Goal: Information Seeking & Learning: Understand process/instructions

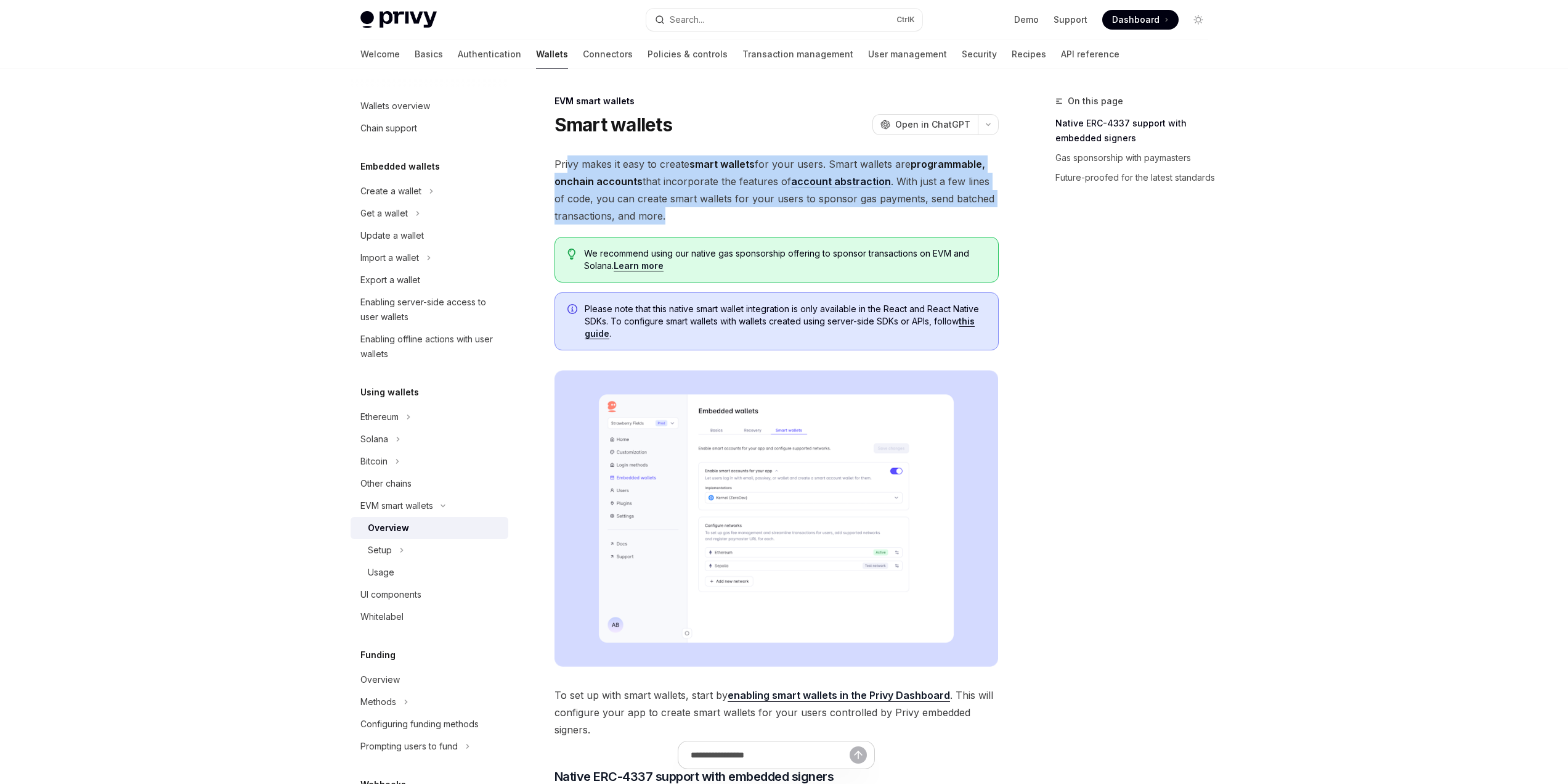
drag, startPoint x: 748, startPoint y: 211, endPoint x: 569, endPoint y: 165, distance: 184.8
click at [569, 165] on span "Privy makes it easy to create smart wallets for your users. Smart wallets are p…" at bounding box center [776, 189] width 444 height 69
drag, startPoint x: 569, startPoint y: 165, endPoint x: 771, endPoint y: 207, distance: 206.3
click at [768, 207] on span "Privy makes it easy to create smart wallets for your users. Smart wallets are p…" at bounding box center [776, 189] width 444 height 69
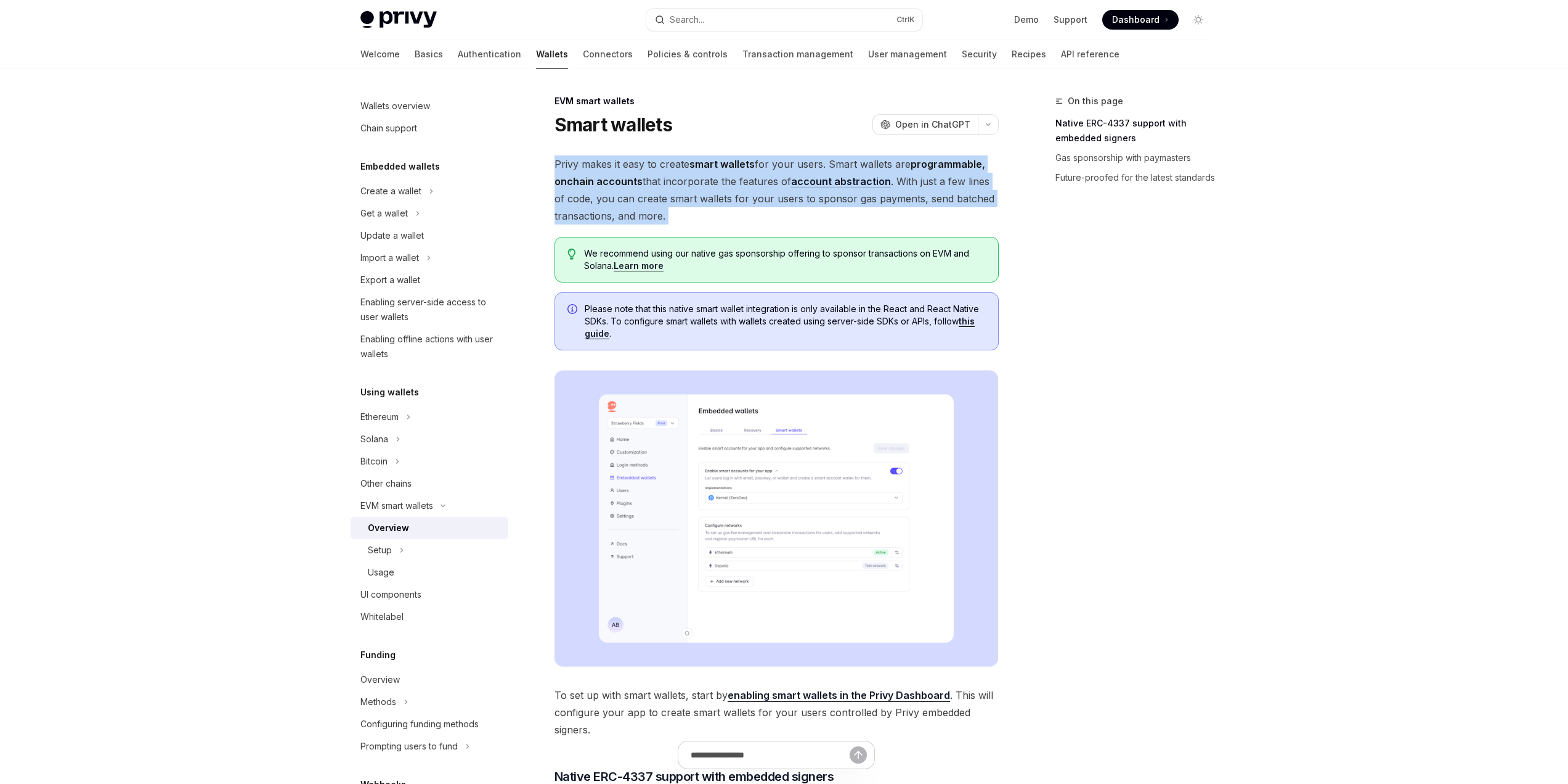
click at [771, 207] on span "Privy makes it easy to create smart wallets for your users. Smart wallets are p…" at bounding box center [776, 189] width 444 height 69
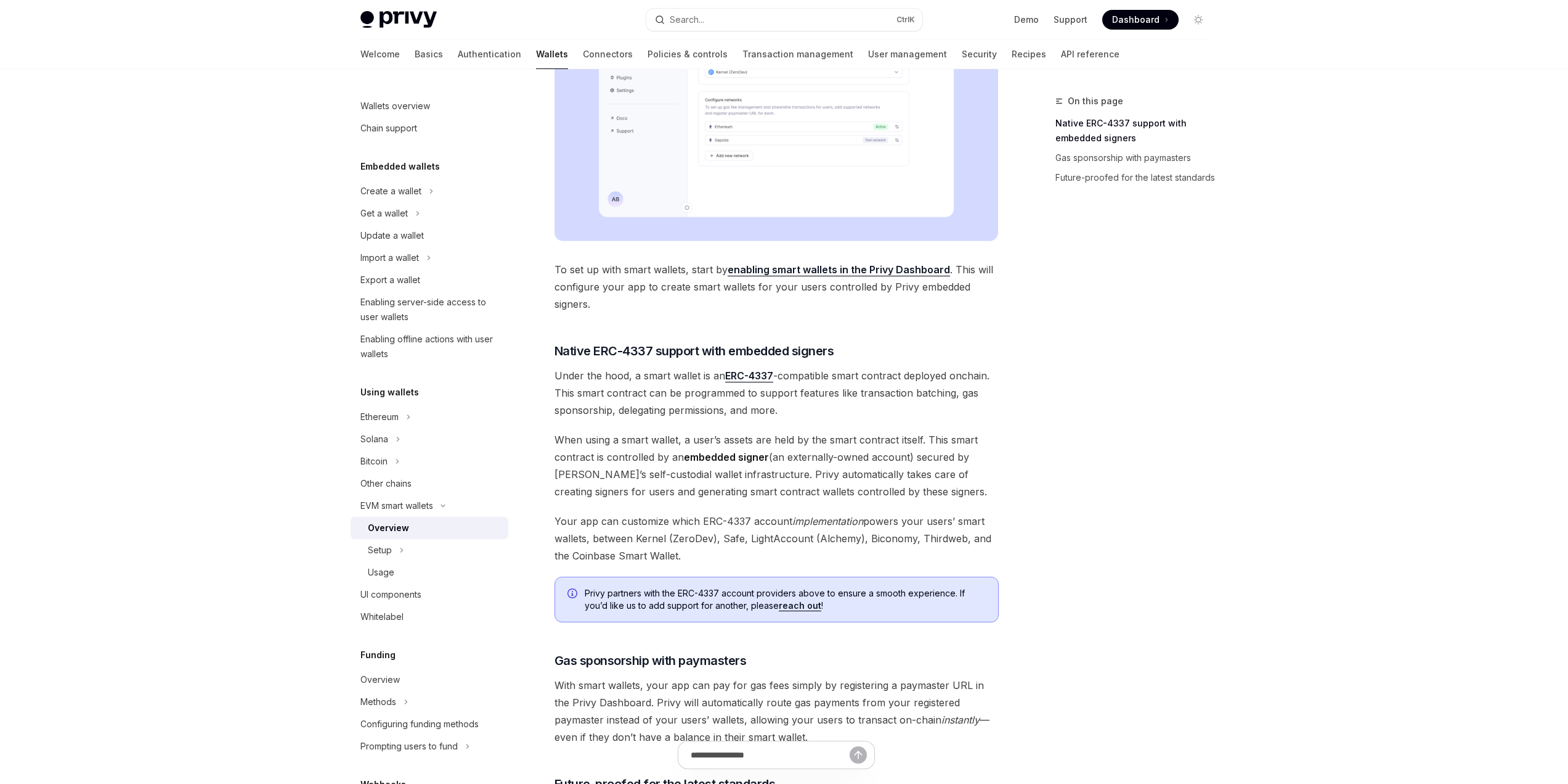
scroll to position [679, 0]
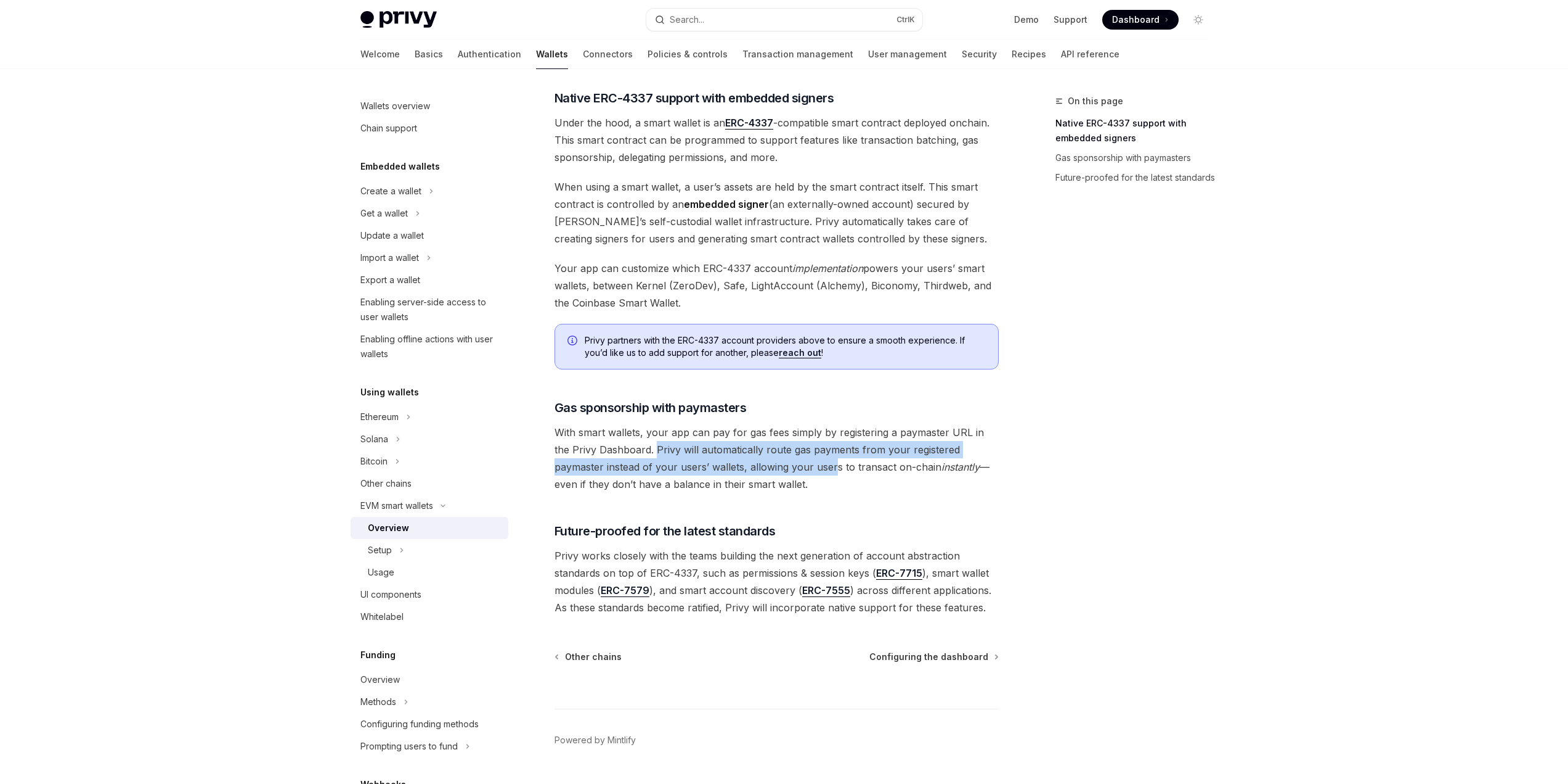
drag, startPoint x: 640, startPoint y: 446, endPoint x: 797, endPoint y: 466, distance: 158.3
click at [784, 468] on span "With smart wallets, your app can pay for gas fees simply by registering a payma…" at bounding box center [776, 458] width 444 height 69
drag, startPoint x: 800, startPoint y: 474, endPoint x: 635, endPoint y: 451, distance: 166.6
click at [635, 451] on span "With smart wallets, your app can pay for gas fees simply by registering a payma…" at bounding box center [776, 458] width 444 height 69
click at [638, 449] on span "With smart wallets, your app can pay for gas fees simply by registering a payma…" at bounding box center [776, 458] width 444 height 69
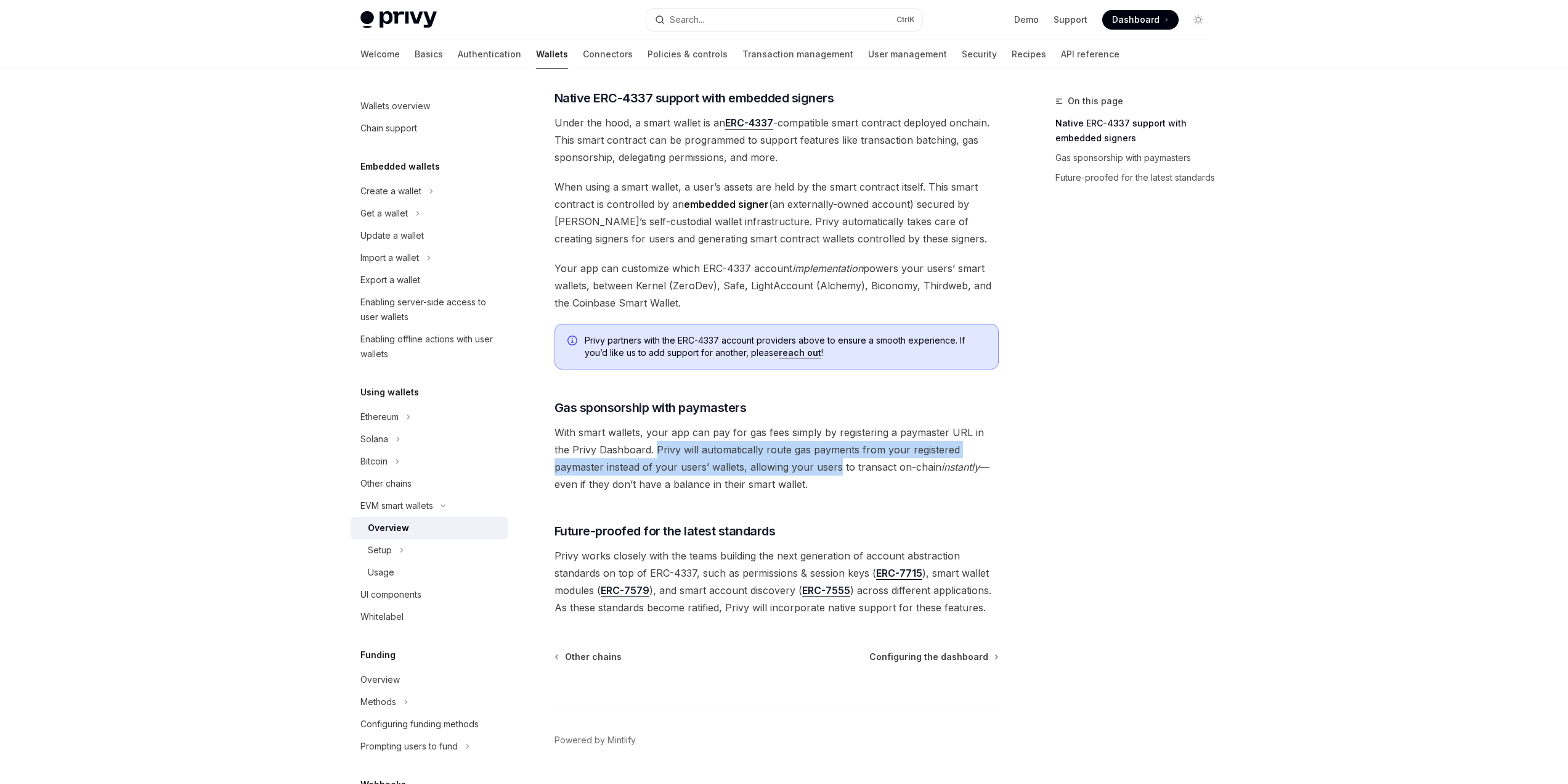
drag, startPoint x: 638, startPoint y: 449, endPoint x: 766, endPoint y: 474, distance: 130.4
click at [765, 474] on span "With smart wallets, your app can pay for gas fees simply by registering a payma…" at bounding box center [776, 458] width 444 height 69
click at [770, 479] on span "With smart wallets, your app can pay for gas fees simply by registering a payma…" at bounding box center [776, 458] width 444 height 69
drag, startPoint x: 719, startPoint y: 471, endPoint x: 647, endPoint y: 453, distance: 74.2
click at [647, 453] on span "With smart wallets, your app can pay for gas fees simply by registering a payma…" at bounding box center [776, 458] width 444 height 69
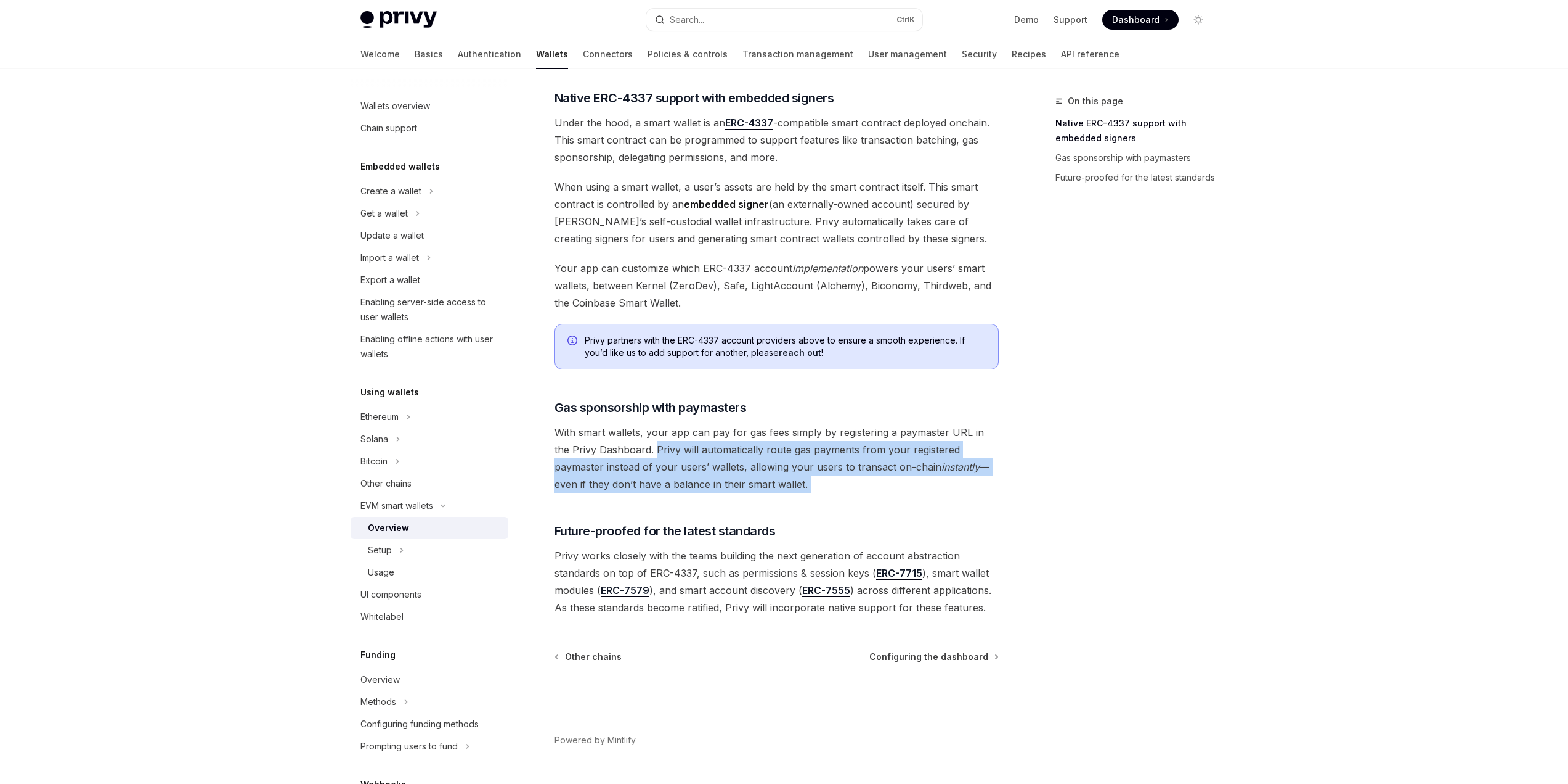
click at [648, 453] on span "With smart wallets, your app can pay for gas fees simply by registering a payma…" at bounding box center [776, 458] width 444 height 69
drag, startPoint x: 648, startPoint y: 453, endPoint x: 733, endPoint y: 486, distance: 91.2
click at [730, 484] on span "With smart wallets, your app can pay for gas fees simply by registering a payma…" at bounding box center [776, 458] width 444 height 69
click at [742, 489] on span "With smart wallets, your app can pay for gas fees simply by registering a payma…" at bounding box center [776, 458] width 444 height 69
drag, startPoint x: 702, startPoint y: 471, endPoint x: 644, endPoint y: 457, distance: 59.7
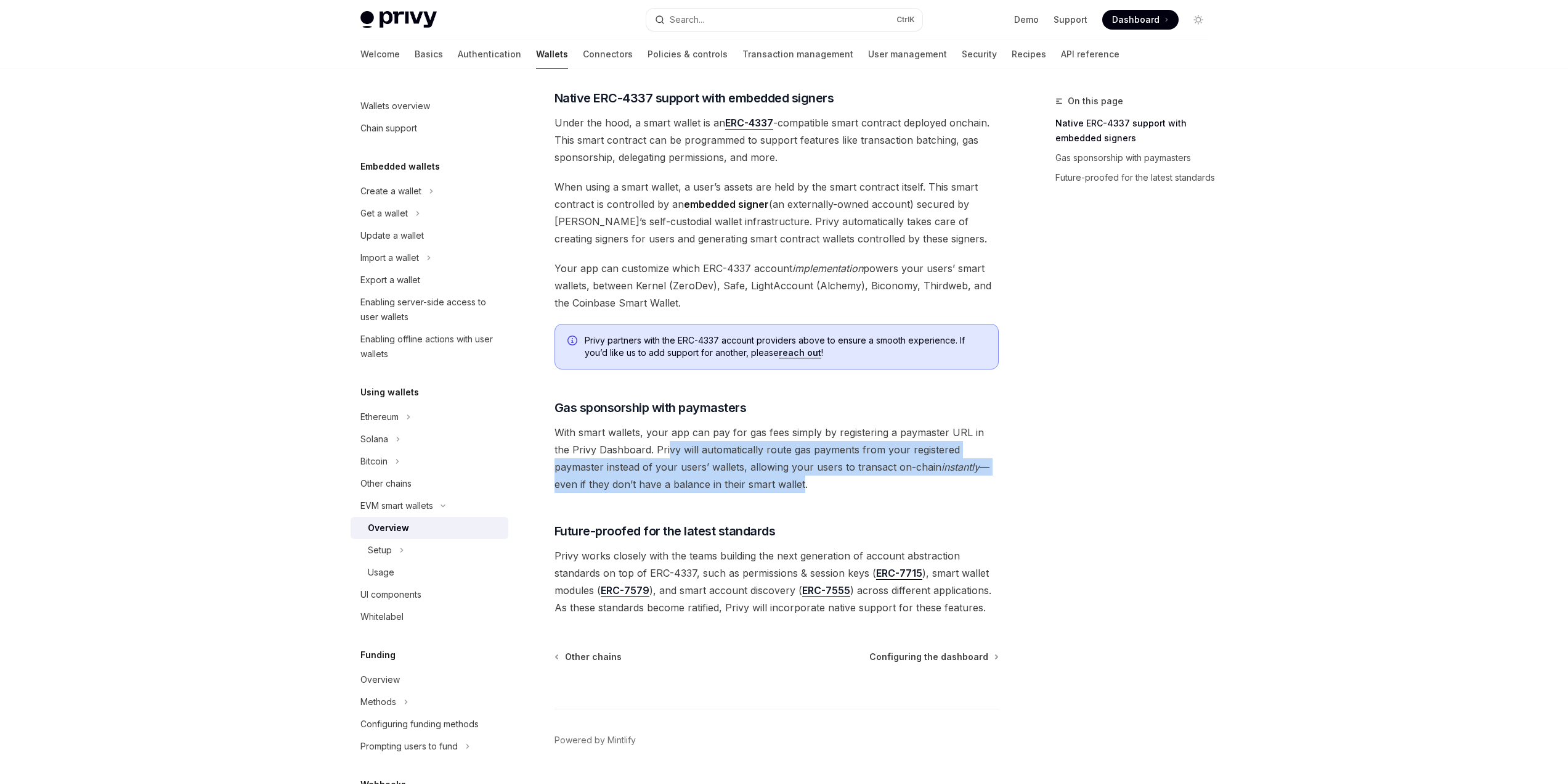
click at [646, 457] on span "With smart wallets, your app can pay for gas fees simply by registering a payma…" at bounding box center [776, 458] width 444 height 69
drag, startPoint x: 635, startPoint y: 451, endPoint x: 762, endPoint y: 478, distance: 129.8
click at [760, 478] on span "With smart wallets, your app can pay for gas fees simply by registering a payma…" at bounding box center [776, 458] width 444 height 69
click at [762, 478] on span "With smart wallets, your app can pay for gas fees simply by registering a payma…" at bounding box center [776, 458] width 444 height 69
drag, startPoint x: 737, startPoint y: 472, endPoint x: 663, endPoint y: 458, distance: 75.3
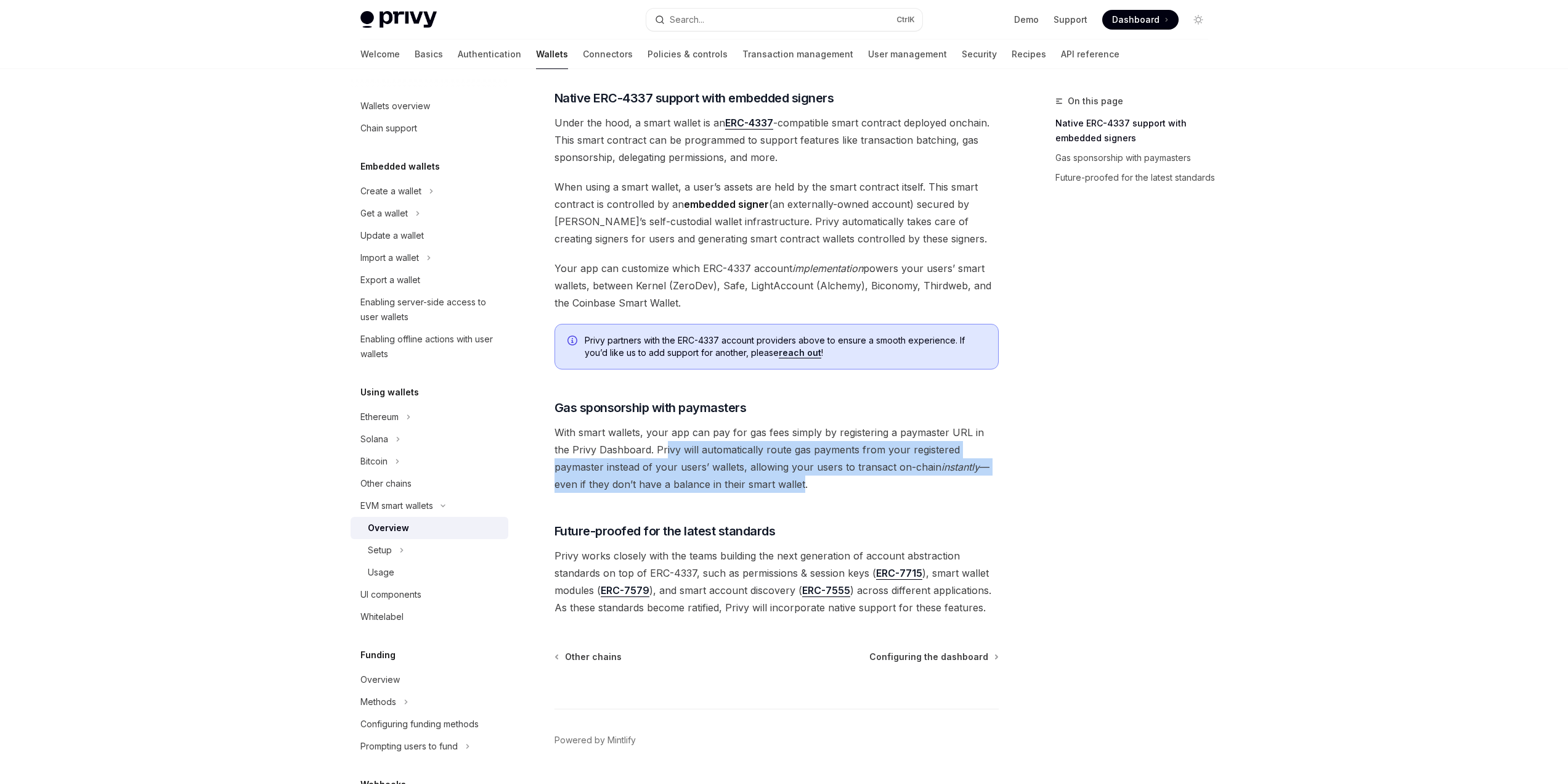
click at [663, 458] on span "With smart wallets, your app can pay for gas fees simply by registering a payma…" at bounding box center [776, 458] width 444 height 69
drag, startPoint x: 671, startPoint y: 460, endPoint x: 791, endPoint y: 475, distance: 120.9
click at [789, 474] on span "With smart wallets, your app can pay for gas fees simply by registering a payma…" at bounding box center [776, 458] width 444 height 69
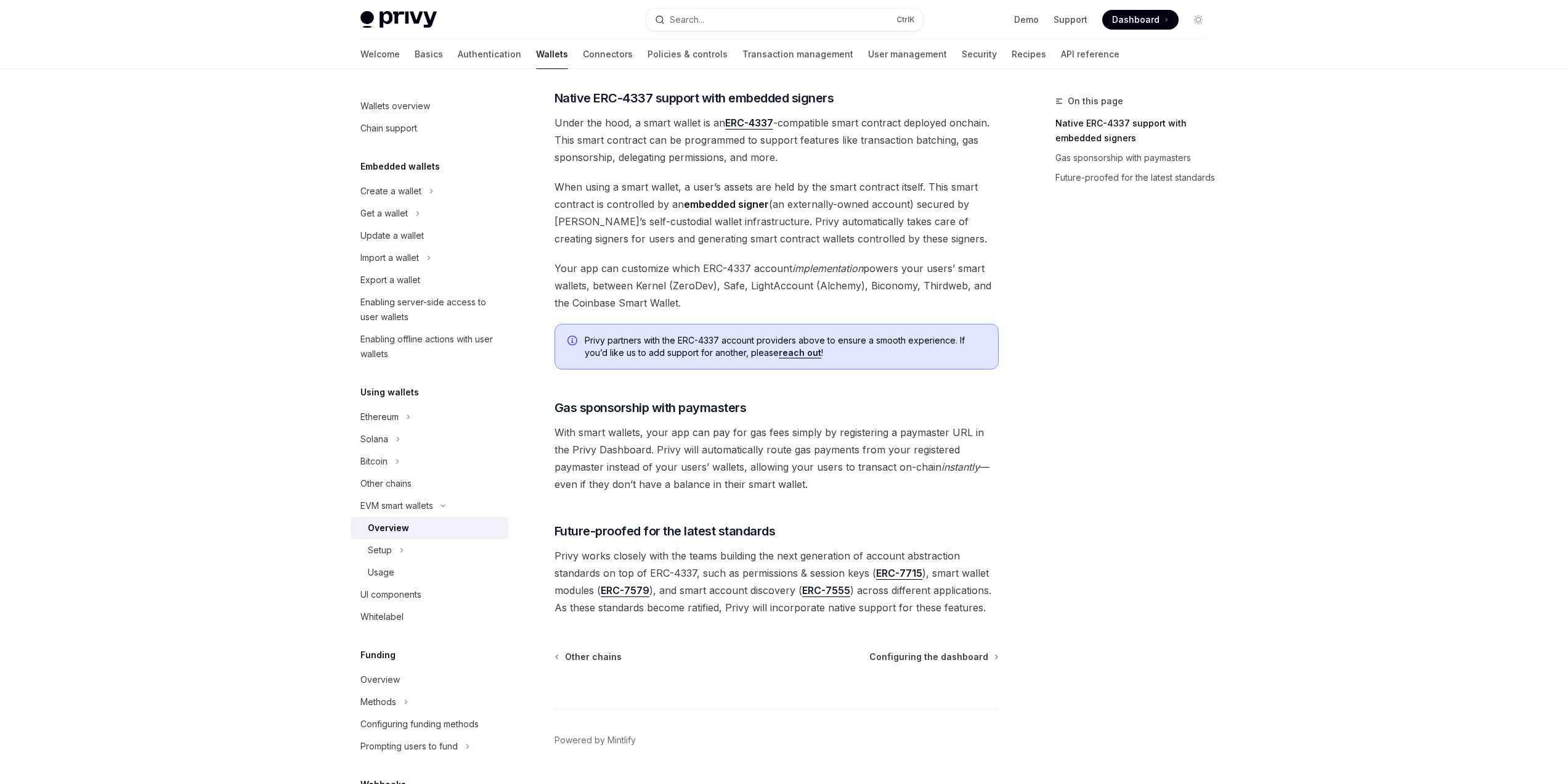
click at [791, 475] on span "With smart wallets, your app can pay for gas fees simply by registering a payma…" at bounding box center [776, 458] width 444 height 69
drag, startPoint x: 615, startPoint y: 569, endPoint x: 727, endPoint y: 595, distance: 115.0
click at [727, 595] on span "Privy works closely with the teams building the next generation of account abst…" at bounding box center [776, 581] width 444 height 69
click at [726, 595] on span "Privy works closely with the teams building the next generation of account abst…" at bounding box center [776, 581] width 444 height 69
drag, startPoint x: 726, startPoint y: 595, endPoint x: 712, endPoint y: 576, distance: 23.6
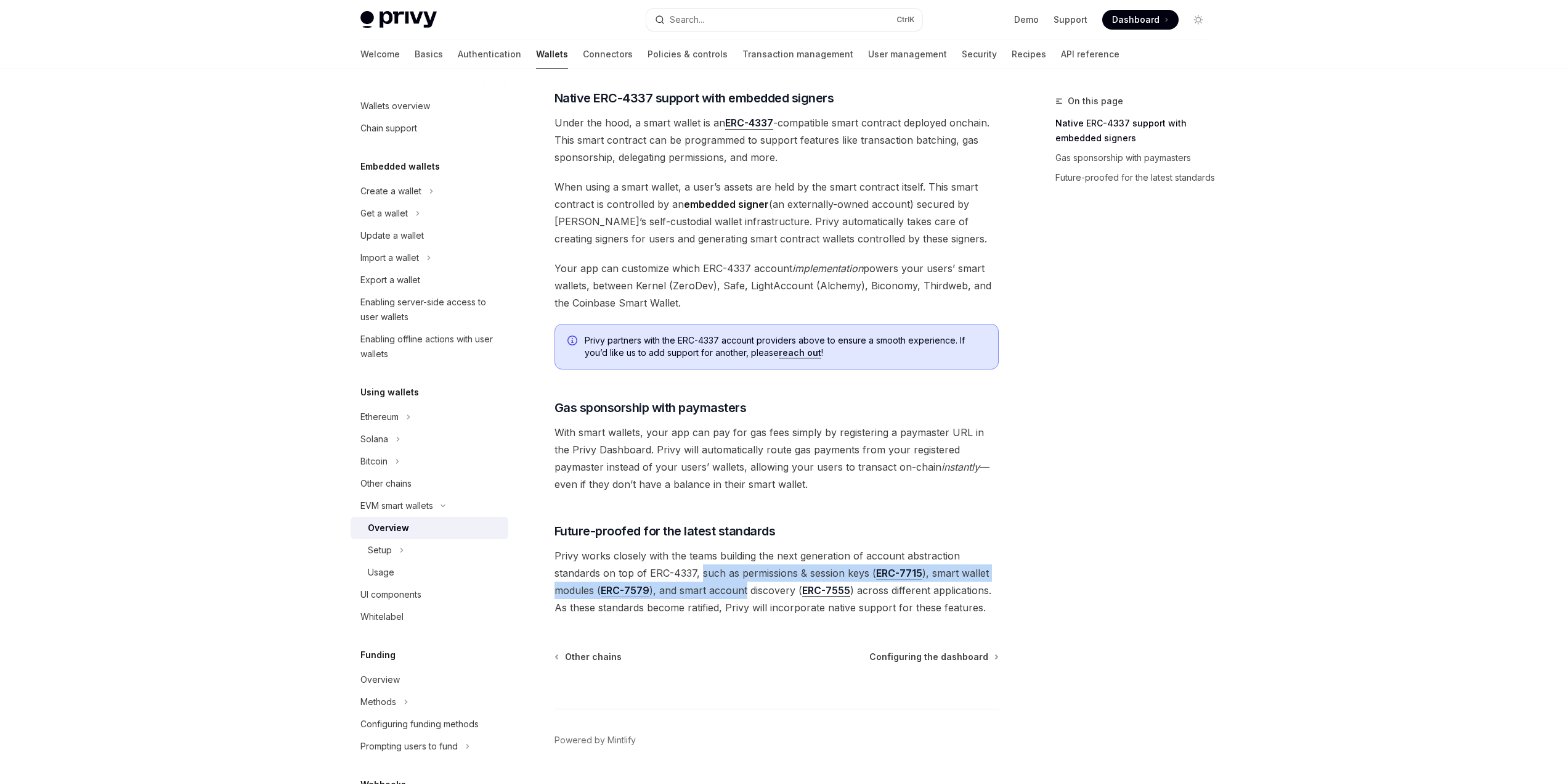
click at [713, 578] on span "Privy works closely with the teams building the next generation of account abst…" at bounding box center [776, 581] width 444 height 69
click at [711, 576] on span "Privy works closely with the teams building the next generation of account abst…" at bounding box center [776, 581] width 444 height 69
drag, startPoint x: 711, startPoint y: 576, endPoint x: 733, endPoint y: 598, distance: 31.1
click at [733, 598] on span "Privy works closely with the teams building the next generation of account abst…" at bounding box center [776, 581] width 444 height 69
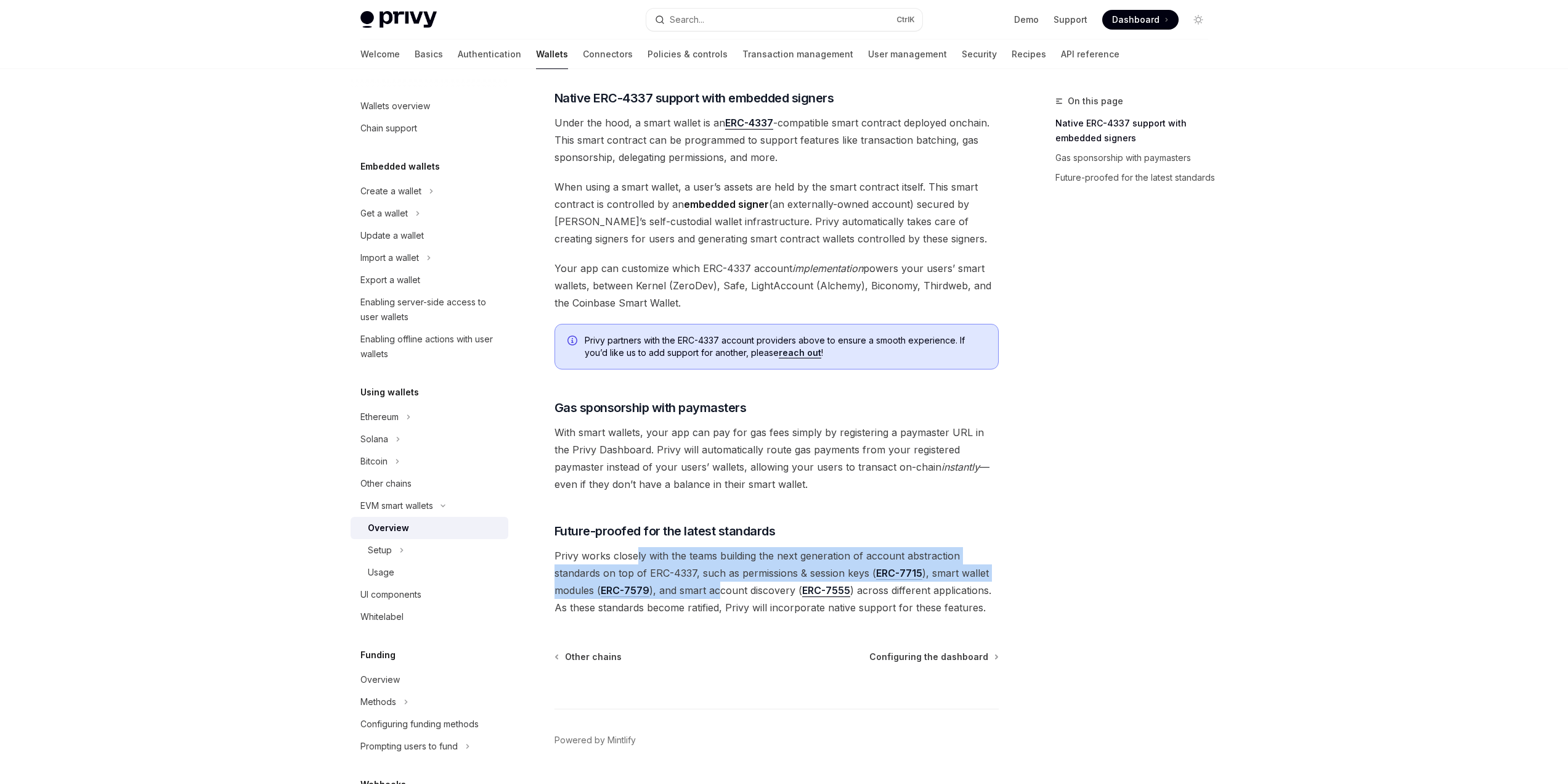
drag, startPoint x: 720, startPoint y: 595, endPoint x: 636, endPoint y: 561, distance: 90.6
click at [636, 561] on span "Privy works closely with the teams building the next generation of account abst…" at bounding box center [776, 581] width 444 height 69
drag, startPoint x: 723, startPoint y: 578, endPoint x: 982, endPoint y: 596, distance: 259.6
click at [980, 596] on span "Privy works closely with the teams building the next generation of account abst…" at bounding box center [776, 581] width 444 height 69
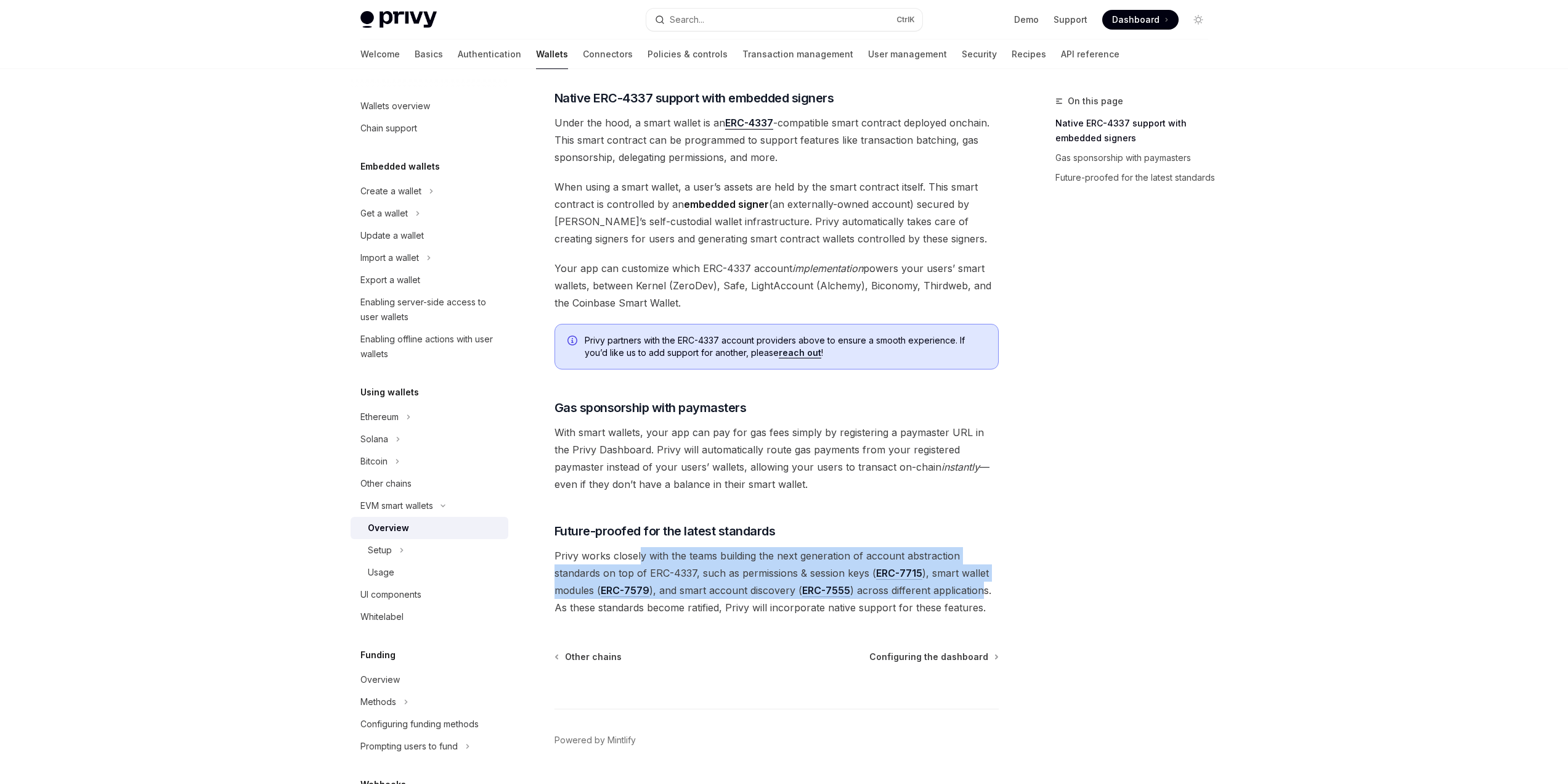
click at [982, 596] on span "Privy works closely with the teams building the next generation of account abst…" at bounding box center [776, 581] width 444 height 69
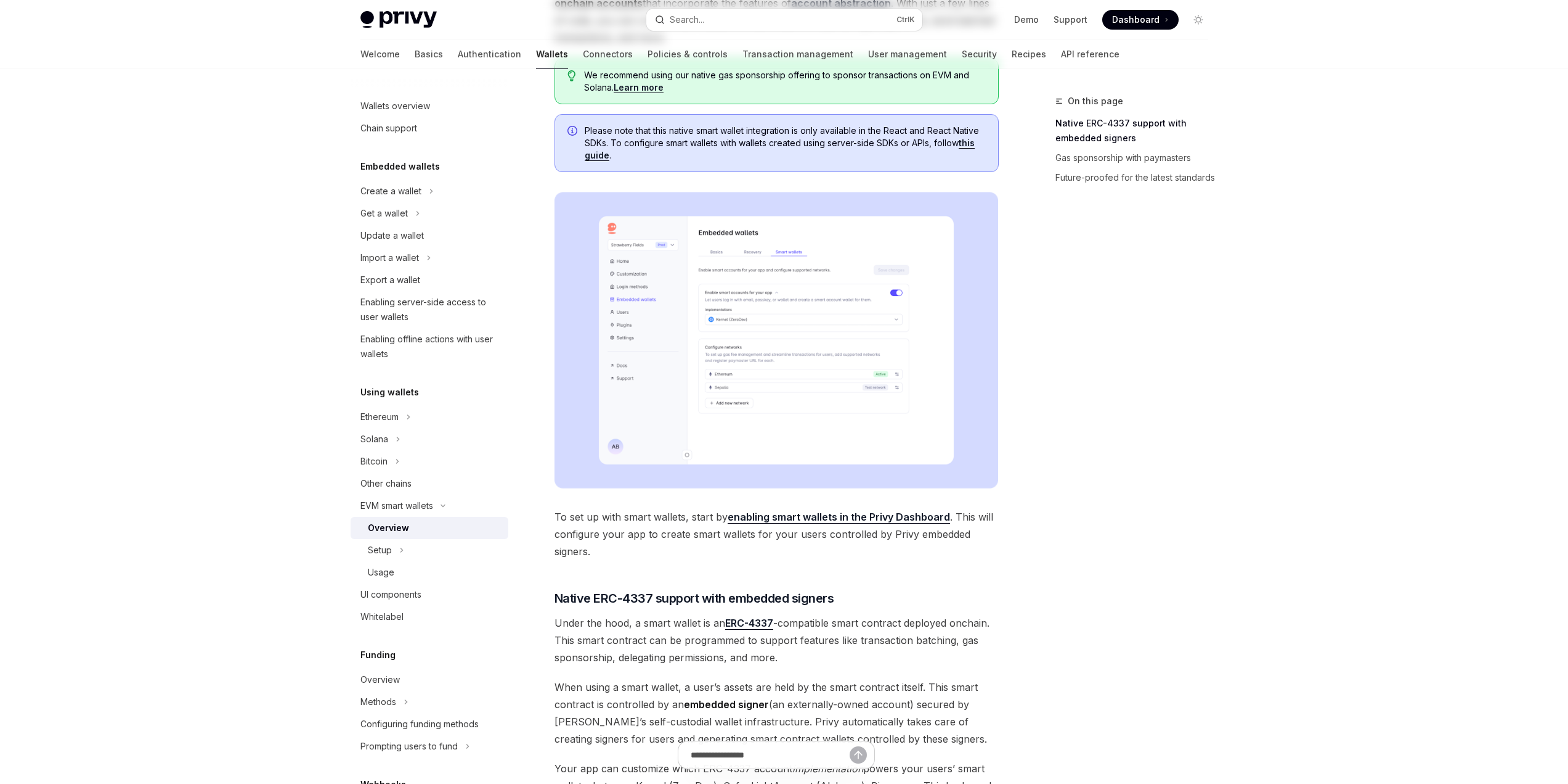
scroll to position [0, 0]
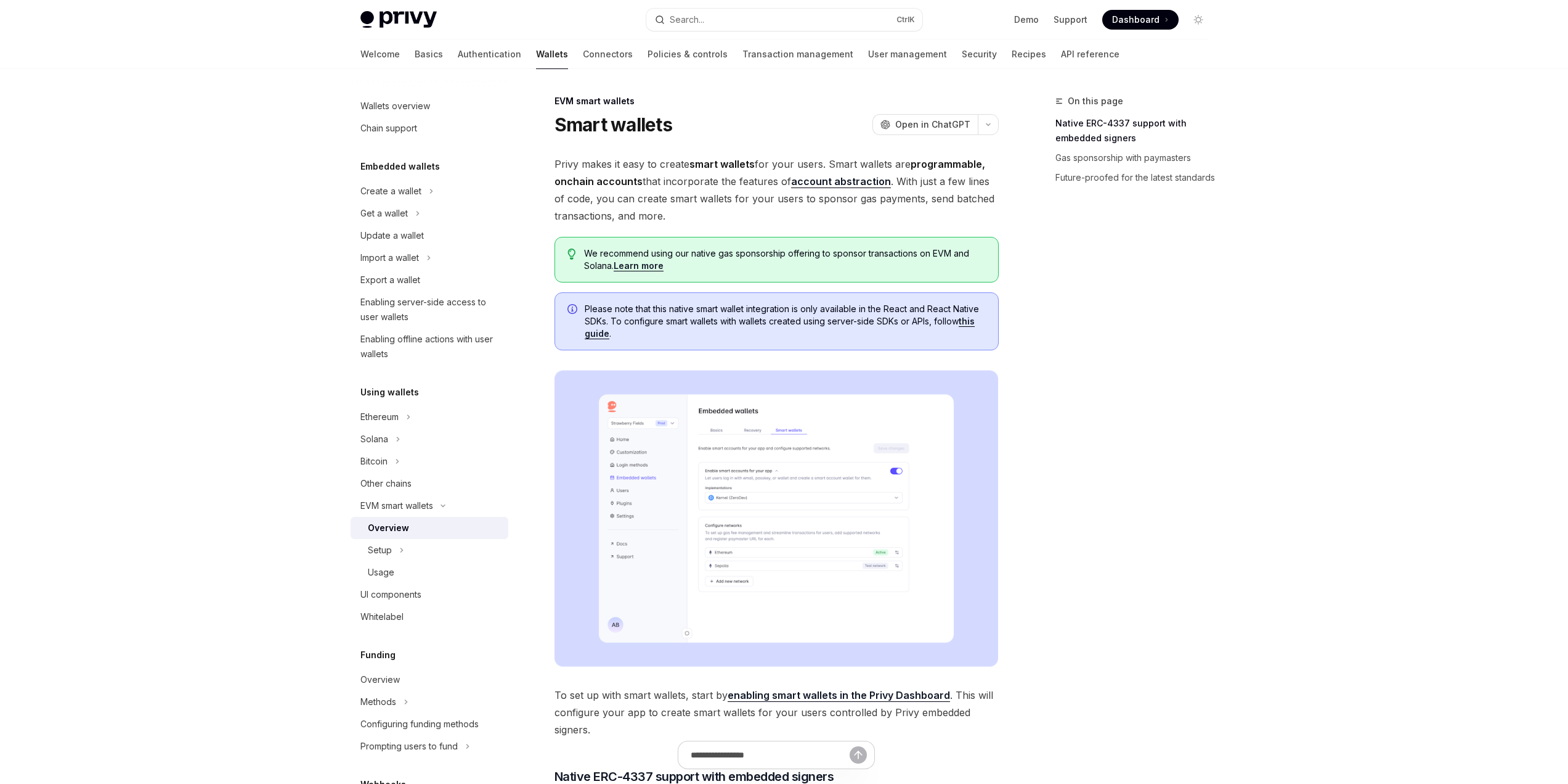
click at [185, 433] on div "Skip to main content Privy Docs home page Search... Ctrl K Demo Support Dashboa…" at bounding box center [784, 746] width 1568 height 1493
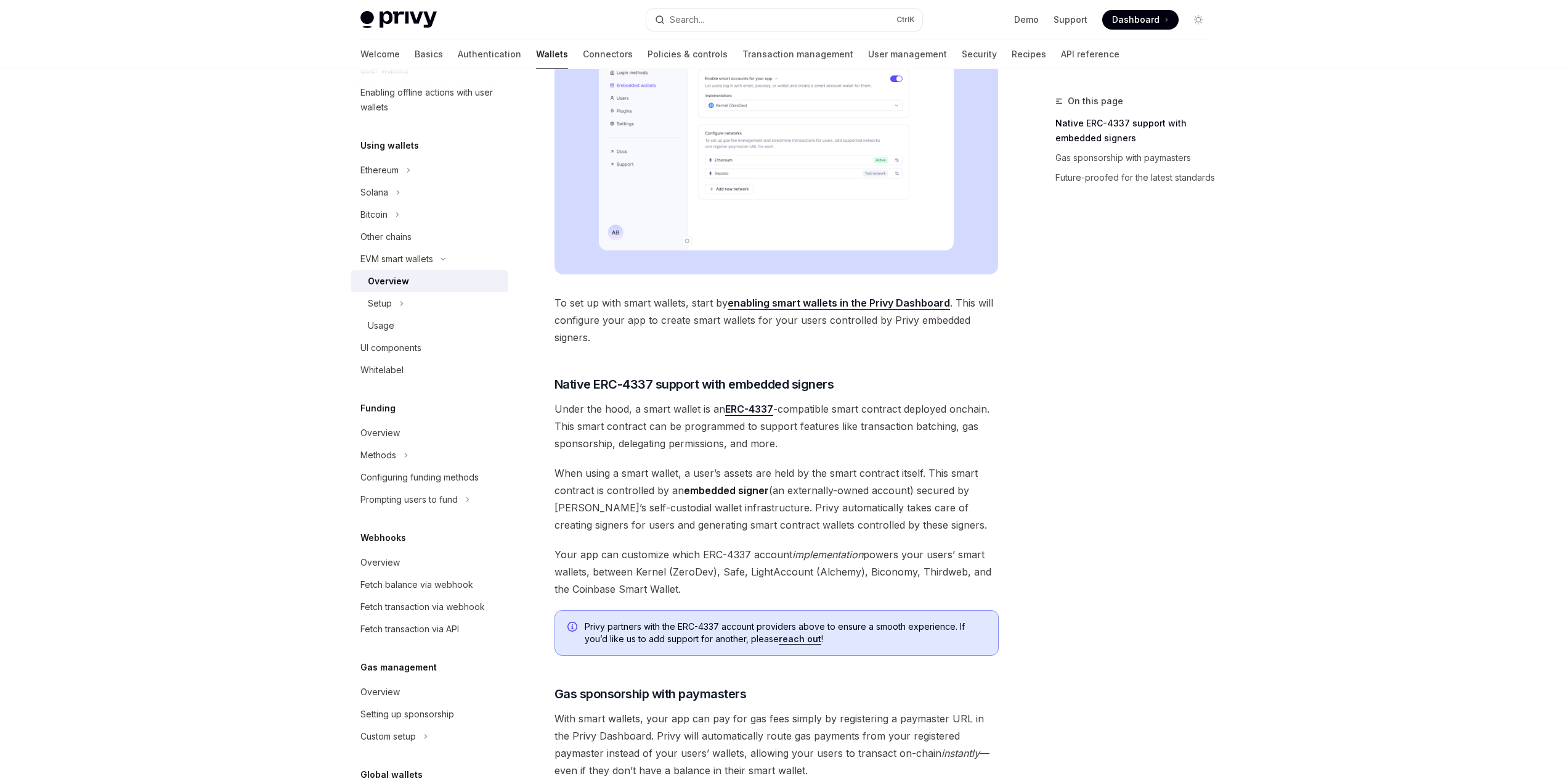
scroll to position [370, 0]
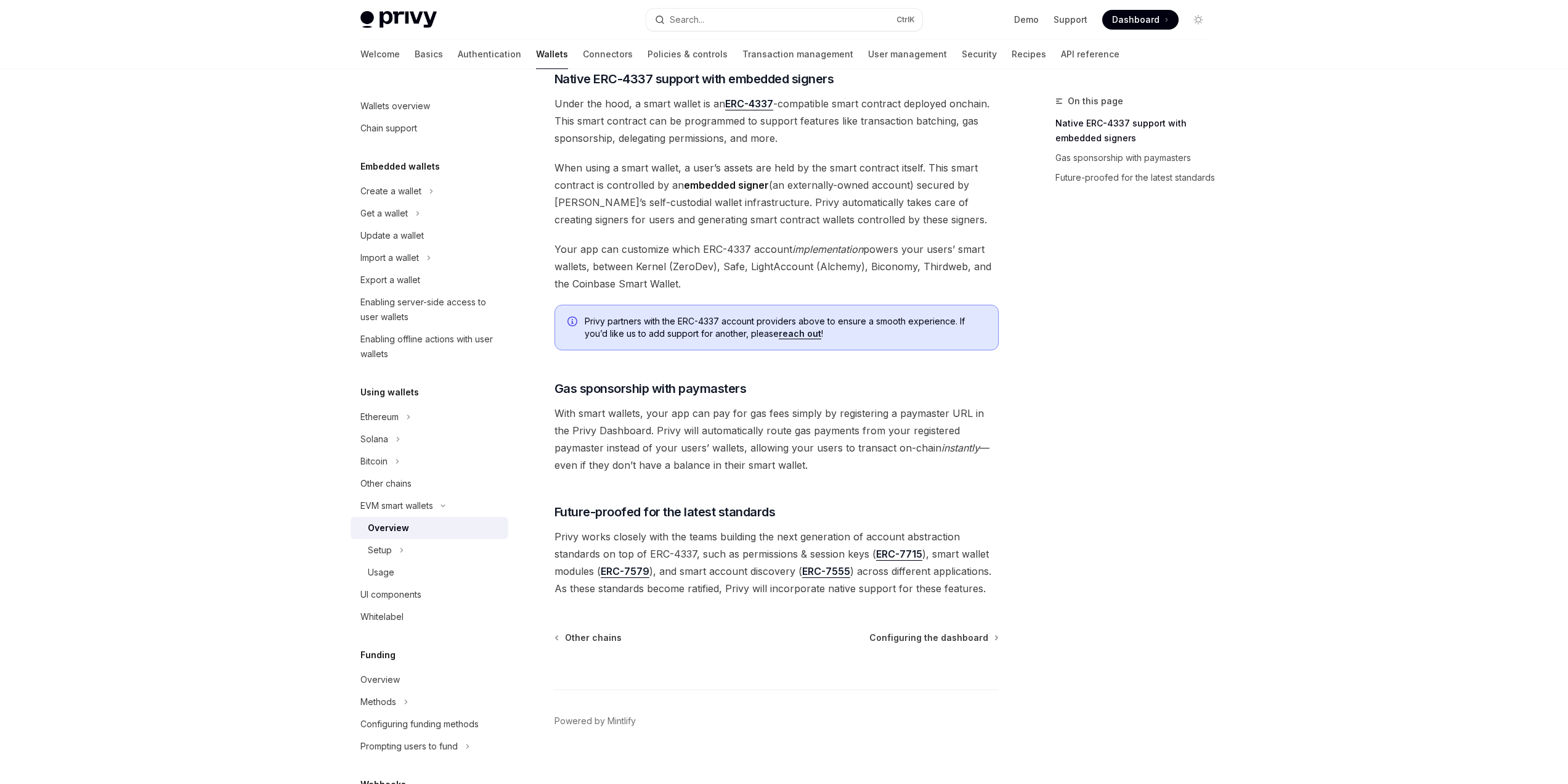
scroll to position [710, 0]
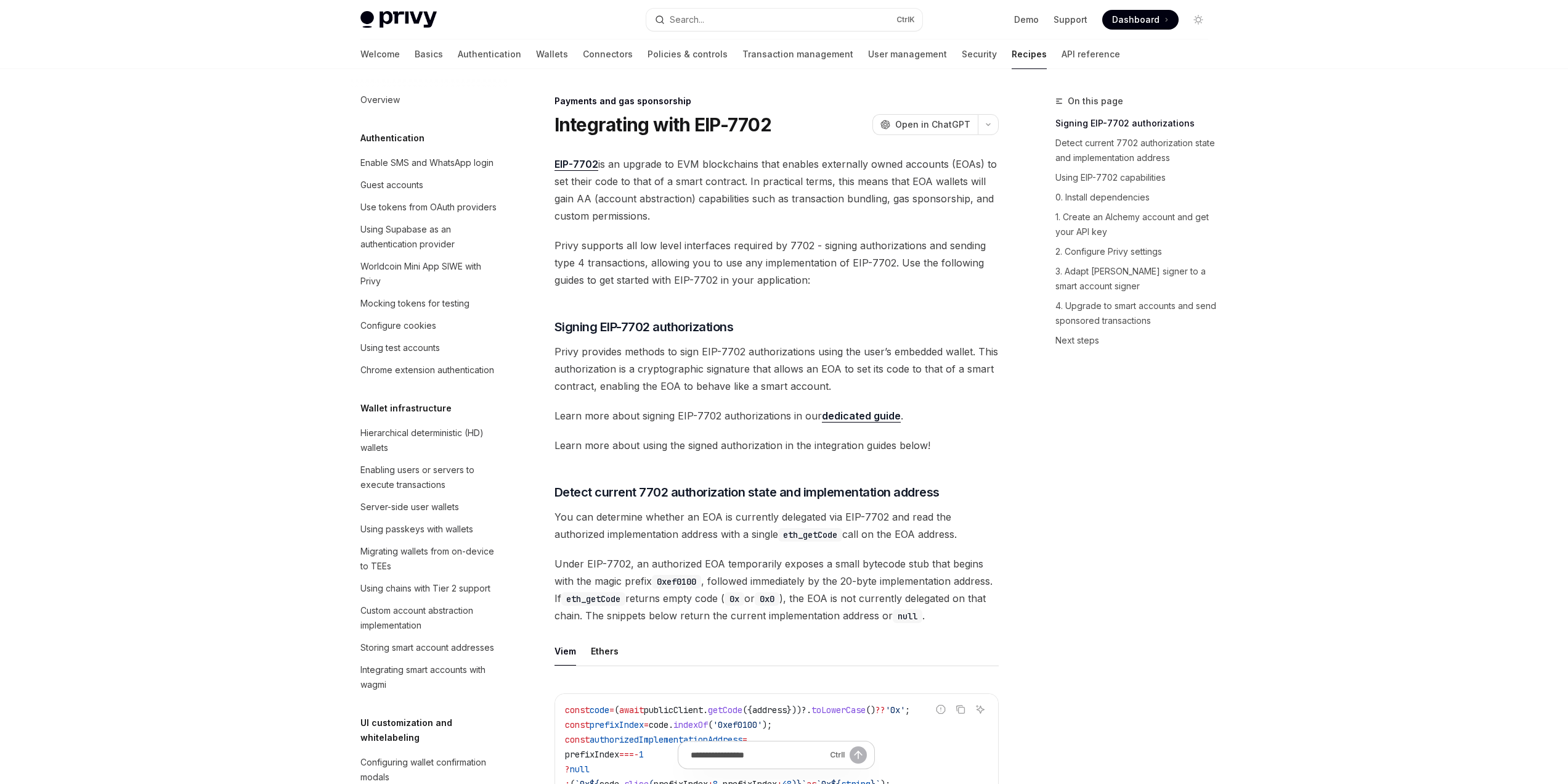
scroll to position [961, 0]
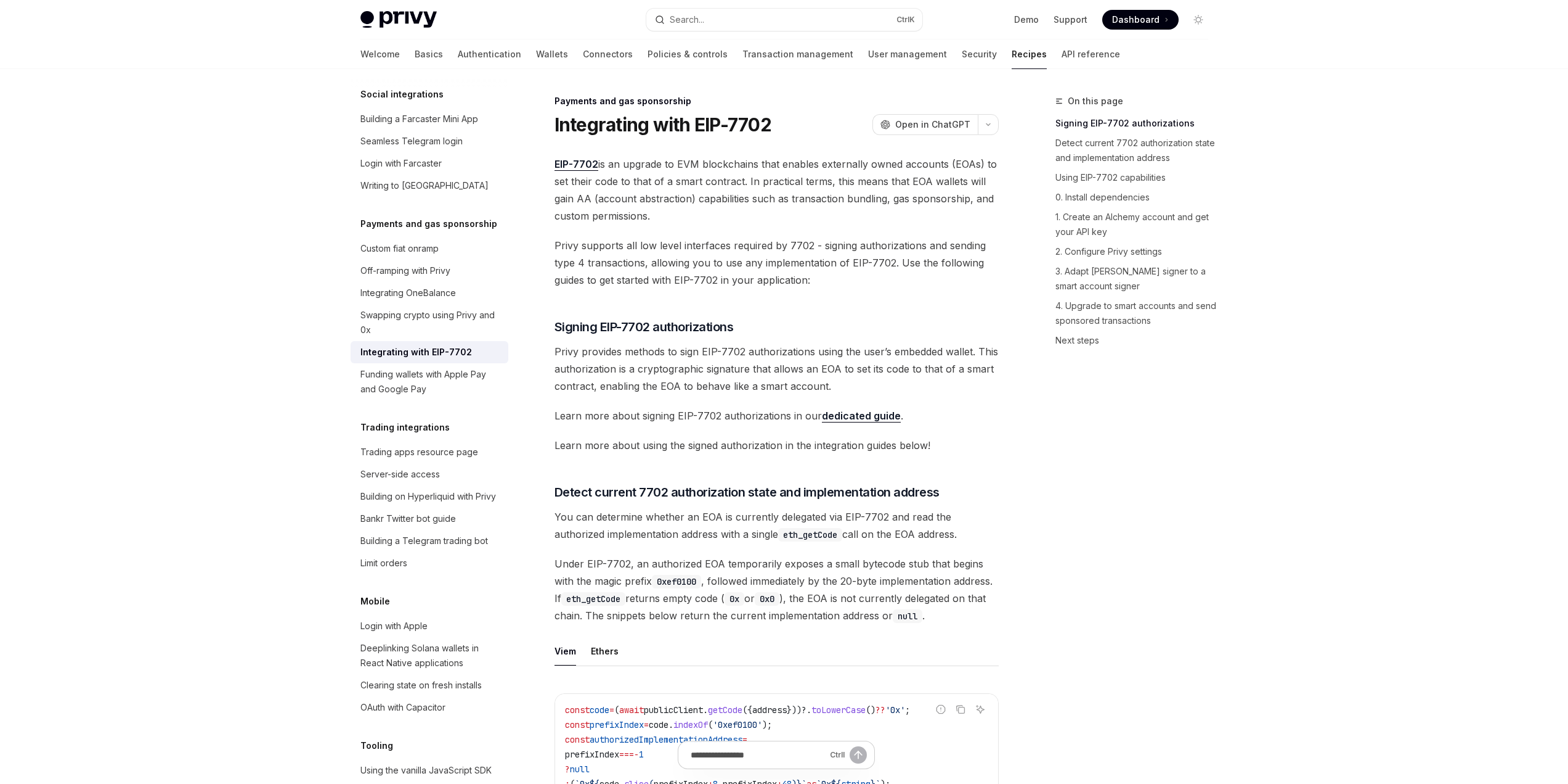
click at [1142, 484] on div "On this page Signing EIP-7702 authorizations Detect current 7702 authorization …" at bounding box center [1124, 438] width 187 height 690
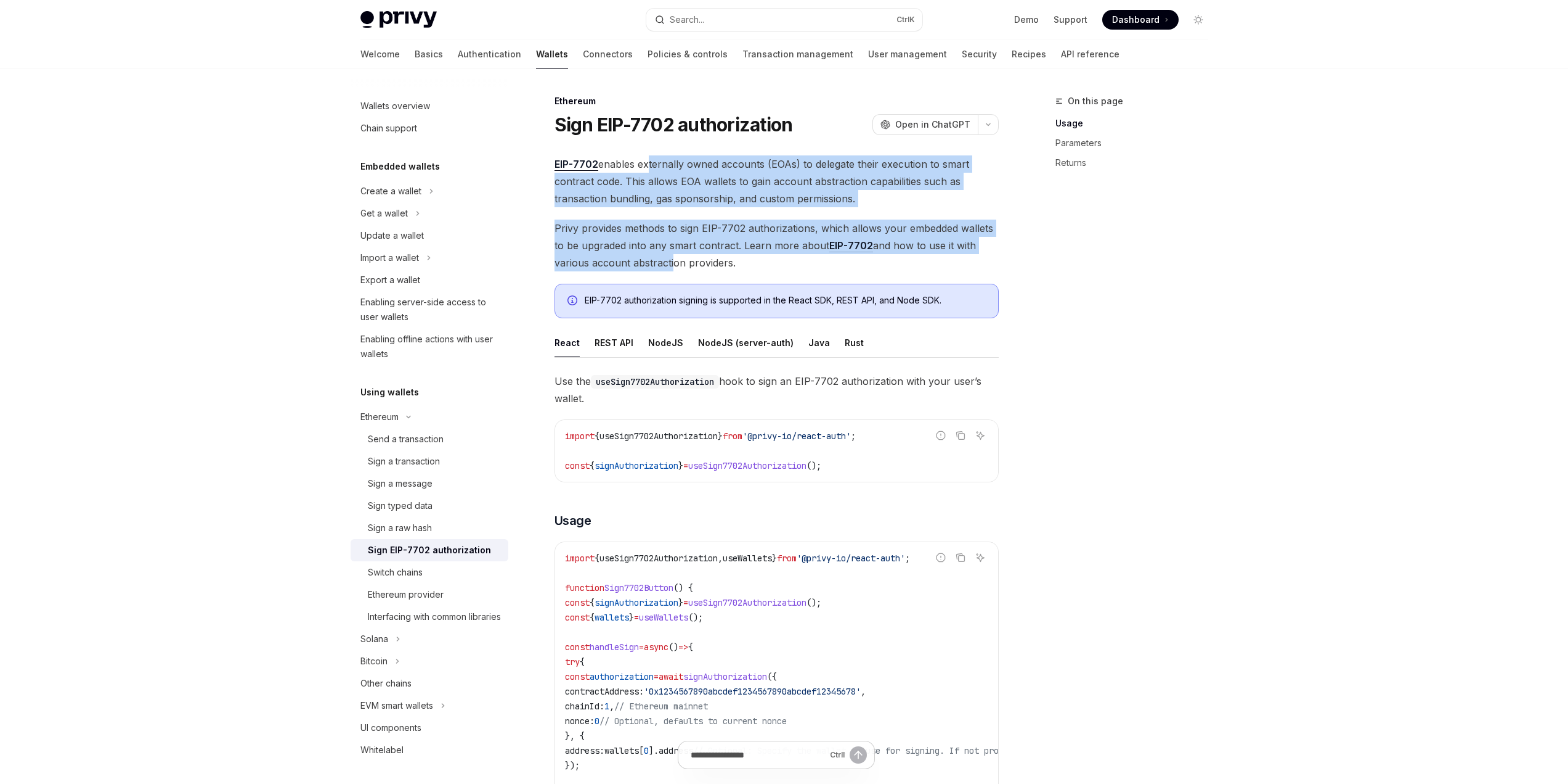
drag, startPoint x: 648, startPoint y: 165, endPoint x: 670, endPoint y: 263, distance: 100.4
click at [669, 259] on span "Privy provides methods to sign EIP-7702 authorizations, which allows your embed…" at bounding box center [776, 245] width 444 height 52
drag, startPoint x: 669, startPoint y: 259, endPoint x: 543, endPoint y: 133, distance: 178.2
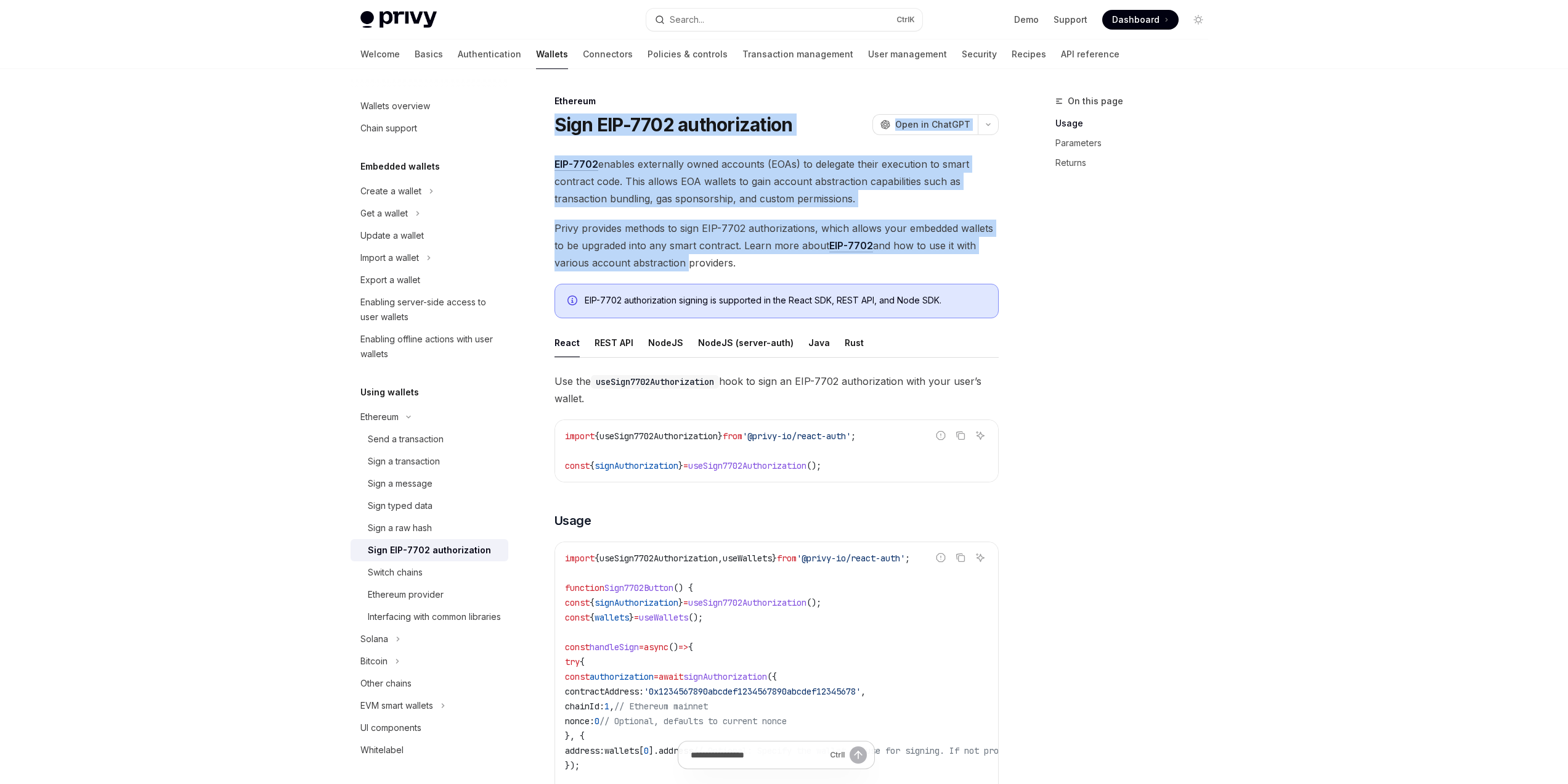
drag, startPoint x: 544, startPoint y: 131, endPoint x: 778, endPoint y: 275, distance: 274.8
click at [780, 252] on span "Privy provides methods to sign EIP-7702 authorizations, which allows your embed…" at bounding box center [776, 245] width 444 height 52
drag, startPoint x: 780, startPoint y: 252, endPoint x: 543, endPoint y: 127, distance: 267.9
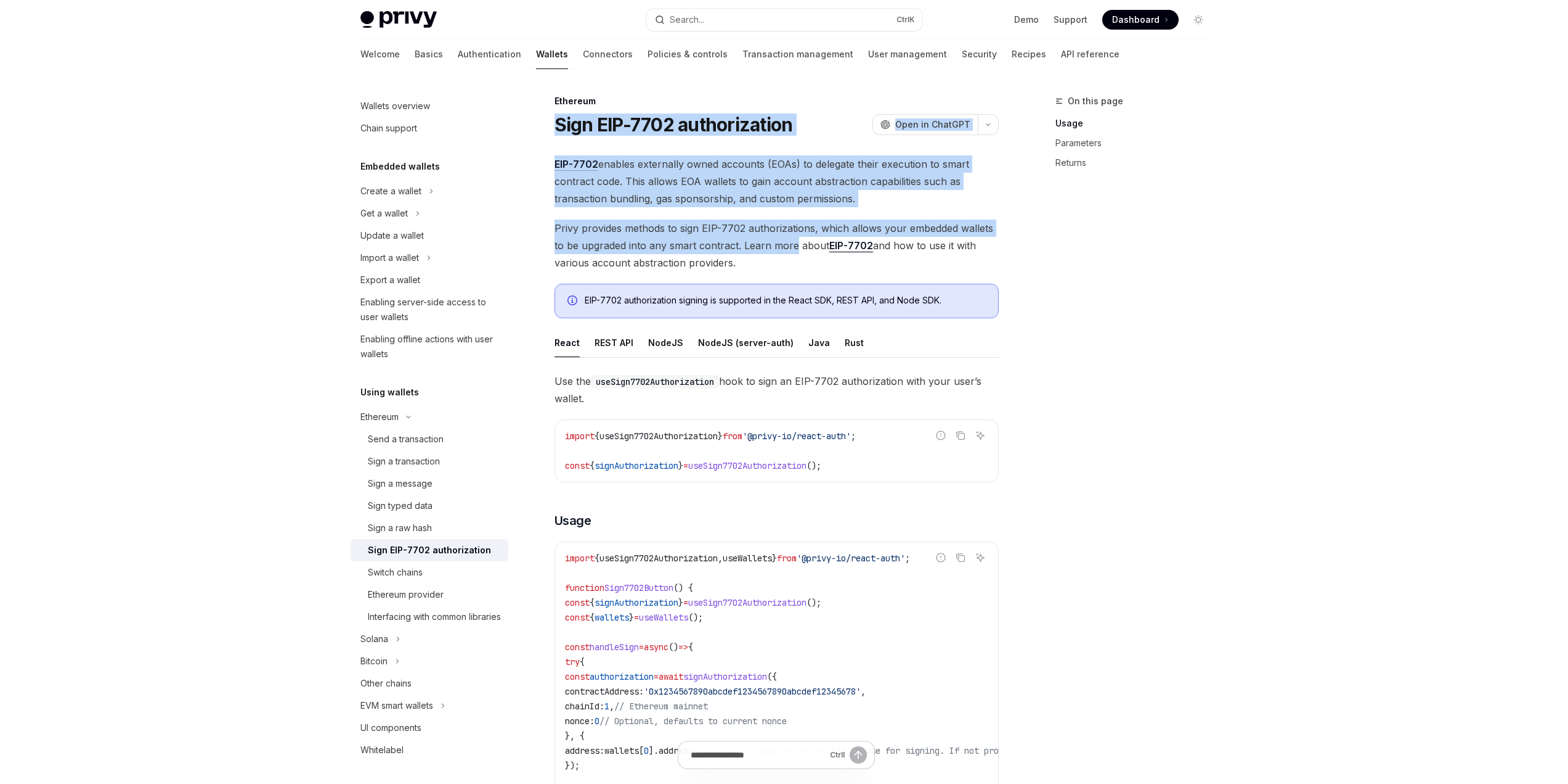
drag, startPoint x: 739, startPoint y: 217, endPoint x: 819, endPoint y: 294, distance: 111.0
click at [782, 265] on span "Privy provides methods to sign EIP-7702 authorizations, which allows your embed…" at bounding box center [776, 245] width 444 height 52
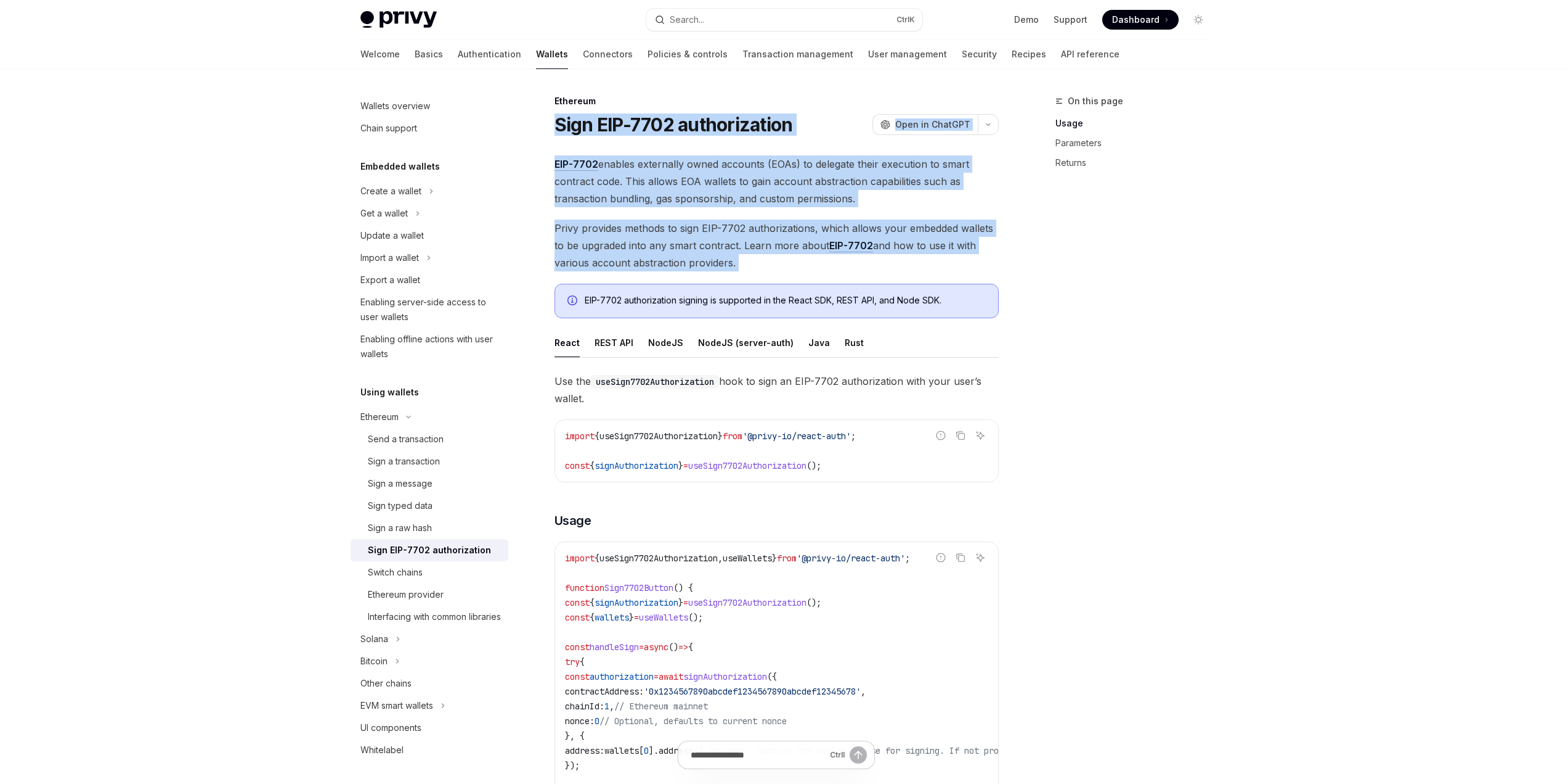
drag, startPoint x: 782, startPoint y: 265, endPoint x: 536, endPoint y: 118, distance: 286.6
click at [559, 118] on h1 "Sign EIP-7702 authorization" at bounding box center [673, 124] width 238 height 22
drag, startPoint x: 559, startPoint y: 118, endPoint x: 984, endPoint y: 259, distance: 447.8
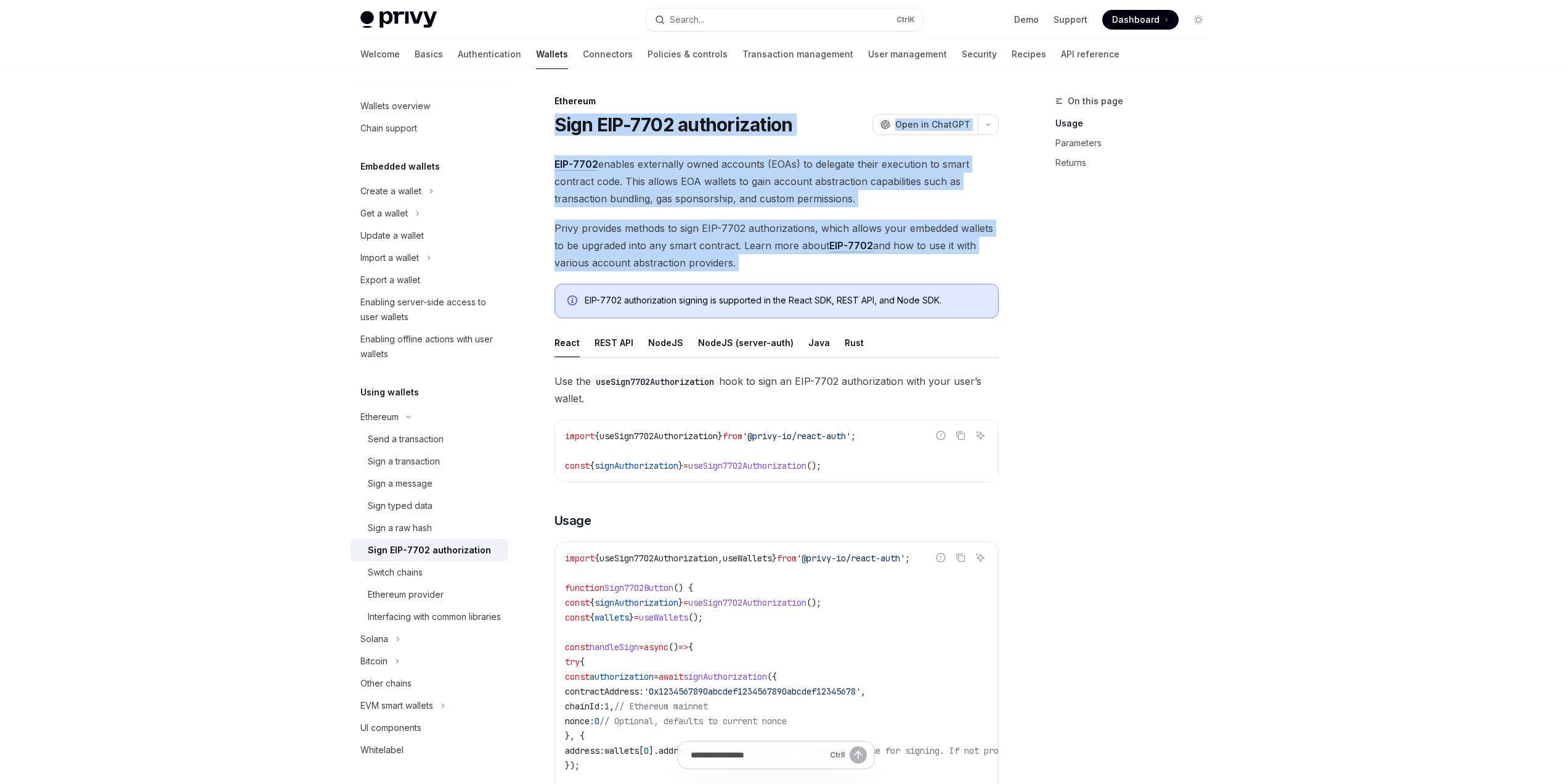
click at [984, 259] on span "Privy provides methods to sign EIP-7702 authorizations, which allows your embed…" at bounding box center [776, 245] width 444 height 52
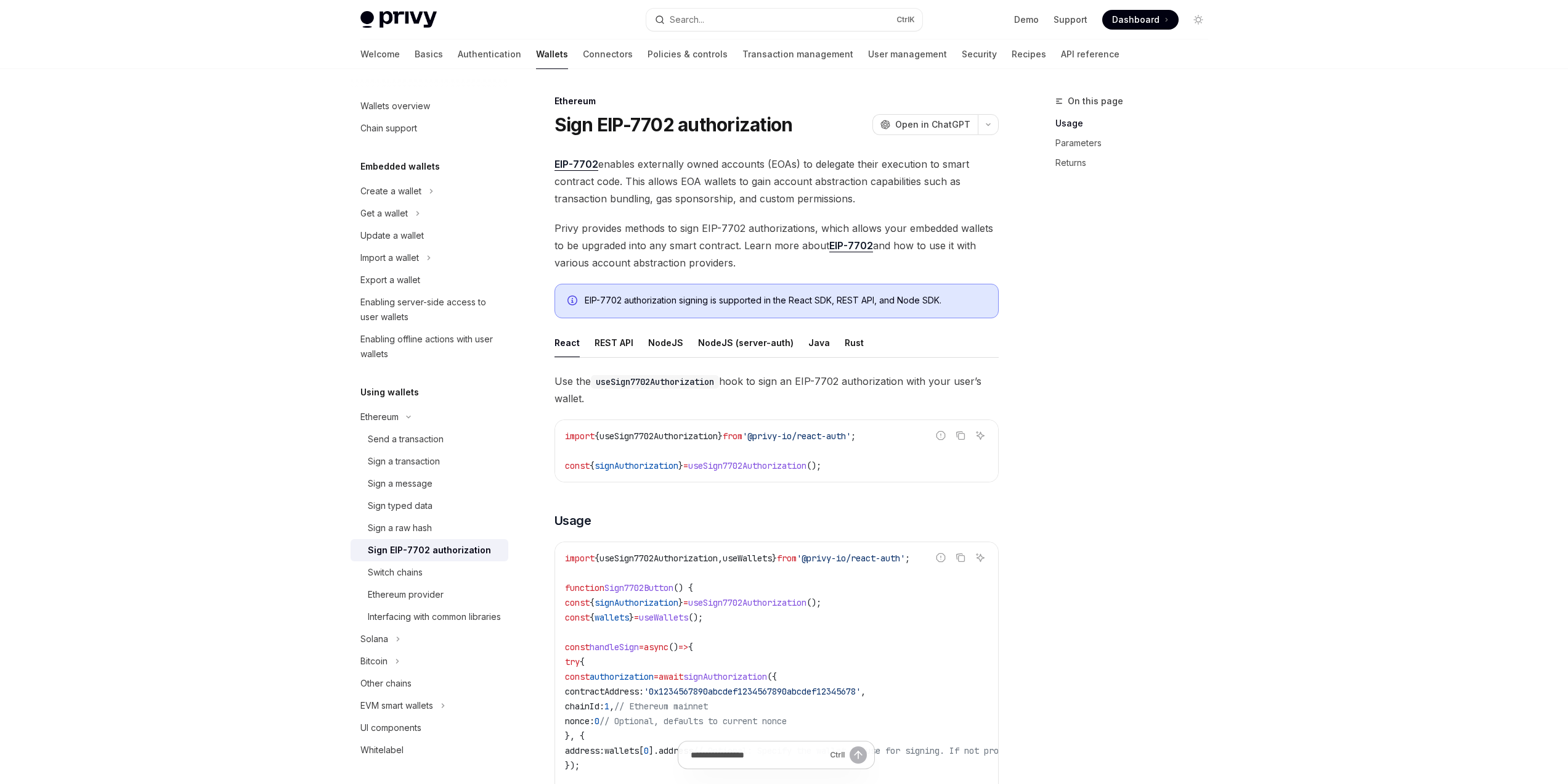
drag, startPoint x: 856, startPoint y: 257, endPoint x: 549, endPoint y: 114, distance: 338.7
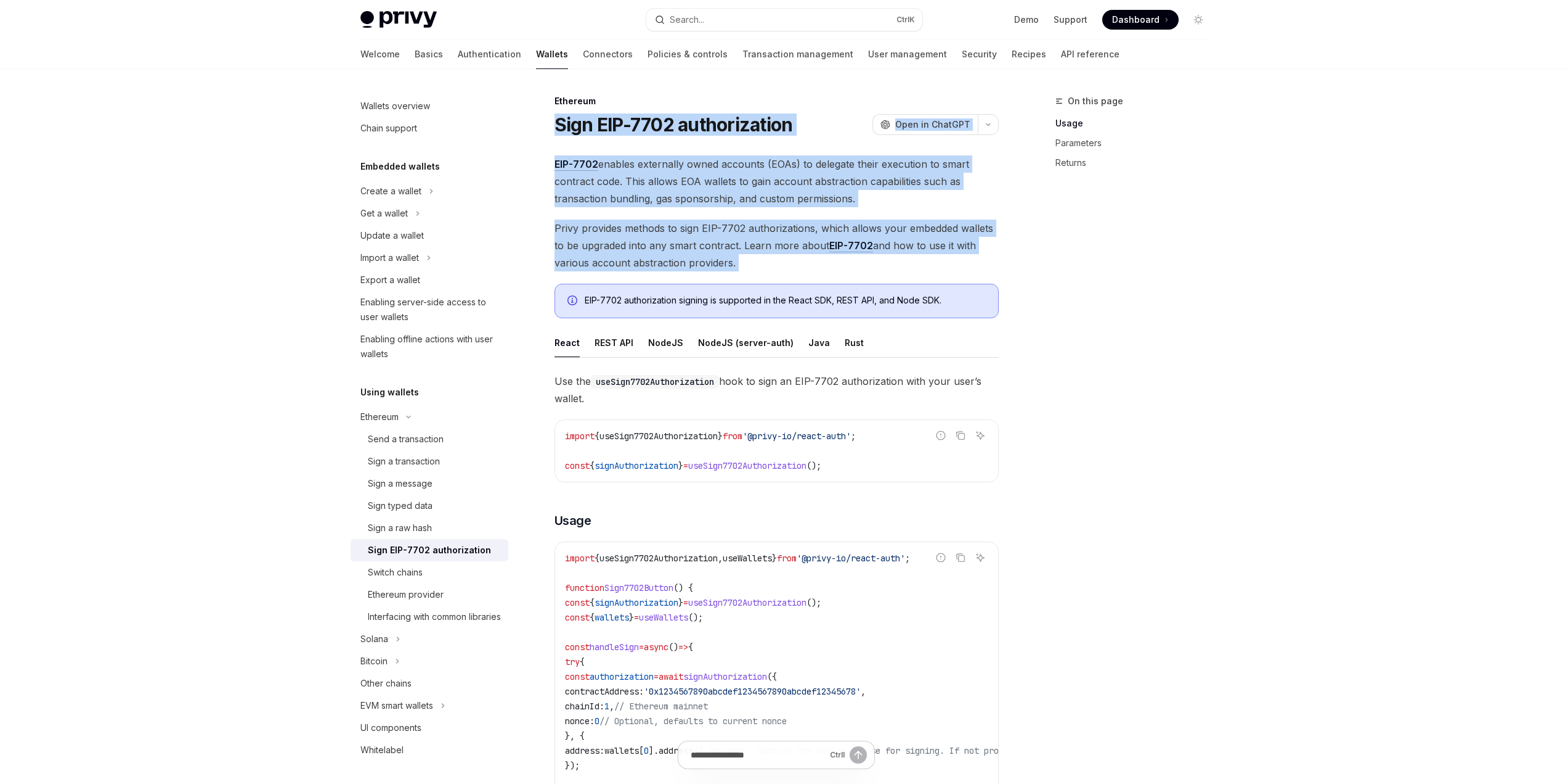
drag, startPoint x: 549, startPoint y: 114, endPoint x: 795, endPoint y: 264, distance: 288.1
click at [793, 262] on span "Privy provides methods to sign EIP-7702 authorizations, which allows your embed…" at bounding box center [776, 245] width 444 height 52
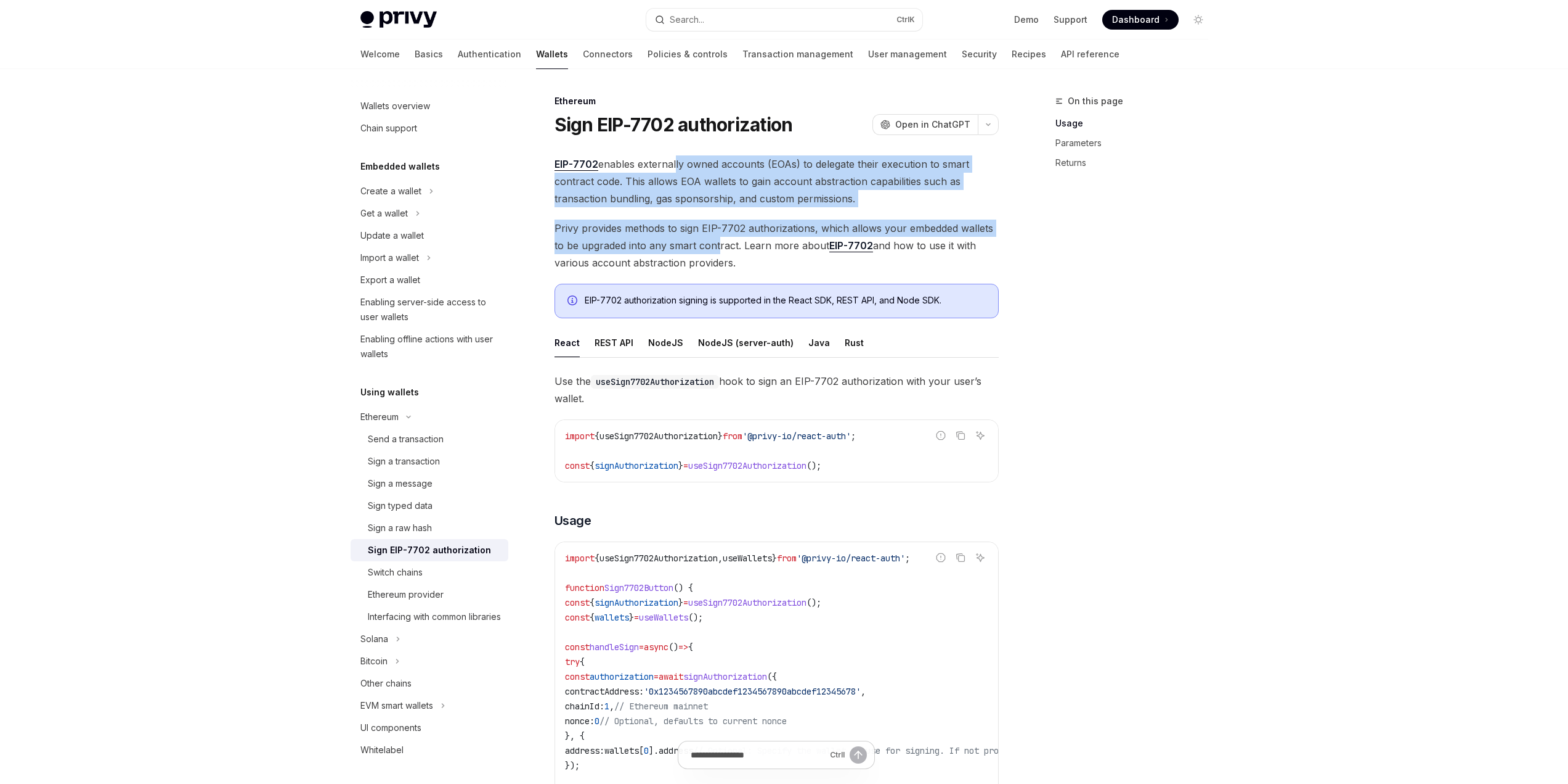
drag, startPoint x: 674, startPoint y: 172, endPoint x: 717, endPoint y: 245, distance: 84.7
click at [716, 245] on span "Privy provides methods to sign EIP-7702 authorizations, which allows your embed…" at bounding box center [776, 245] width 444 height 52
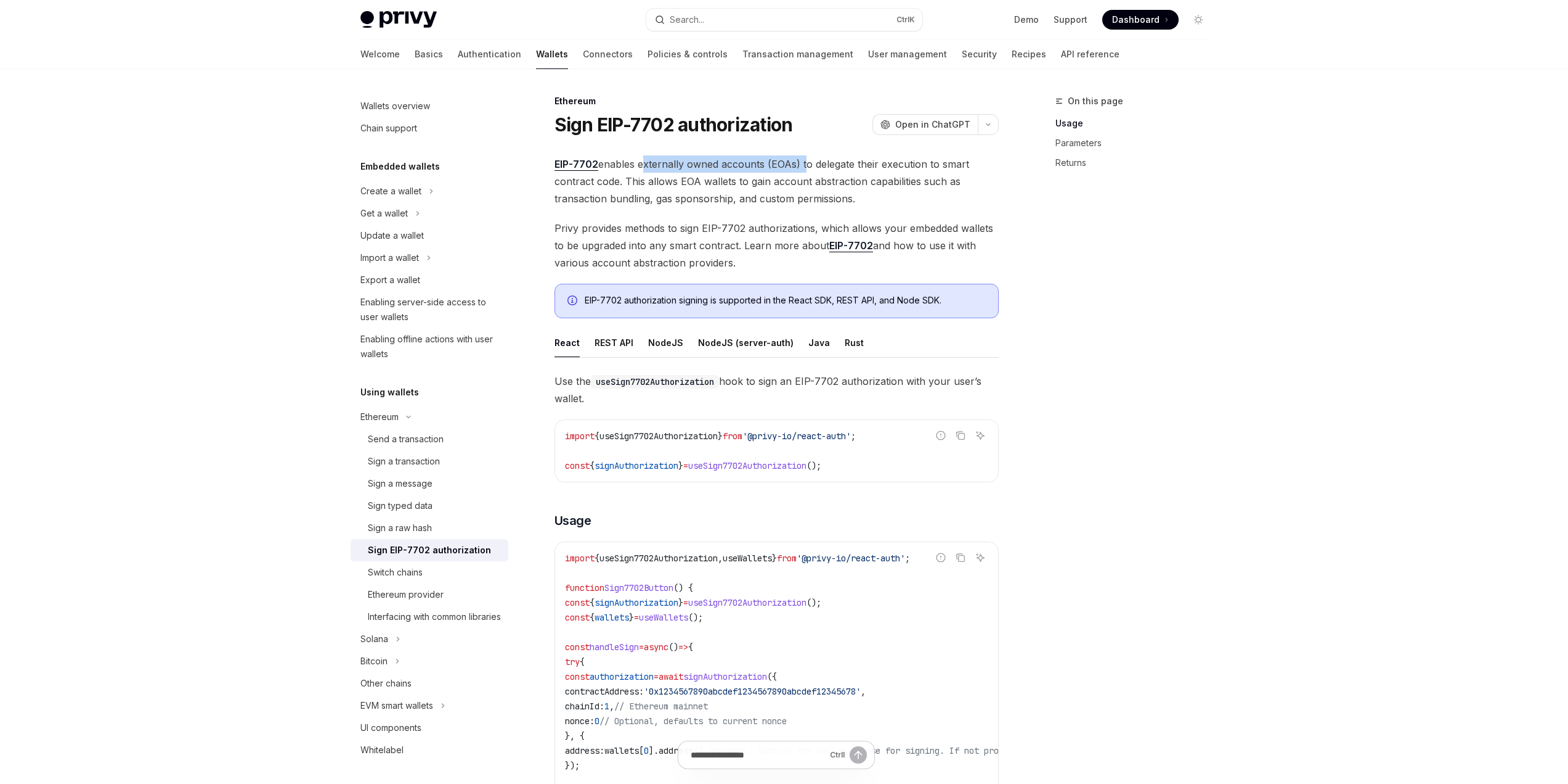
drag, startPoint x: 639, startPoint y: 160, endPoint x: 804, endPoint y: 166, distance: 165.1
click at [804, 166] on span "EIP-7702 enables externally owned accounts (EOAs) to delegate their execution t…" at bounding box center [776, 181] width 444 height 52
drag, startPoint x: 810, startPoint y: 165, endPoint x: 860, endPoint y: 186, distance: 54.2
click at [861, 184] on span "EIP-7702 enables externally owned accounts (EOAs) to delegate their execution t…" at bounding box center [776, 181] width 444 height 52
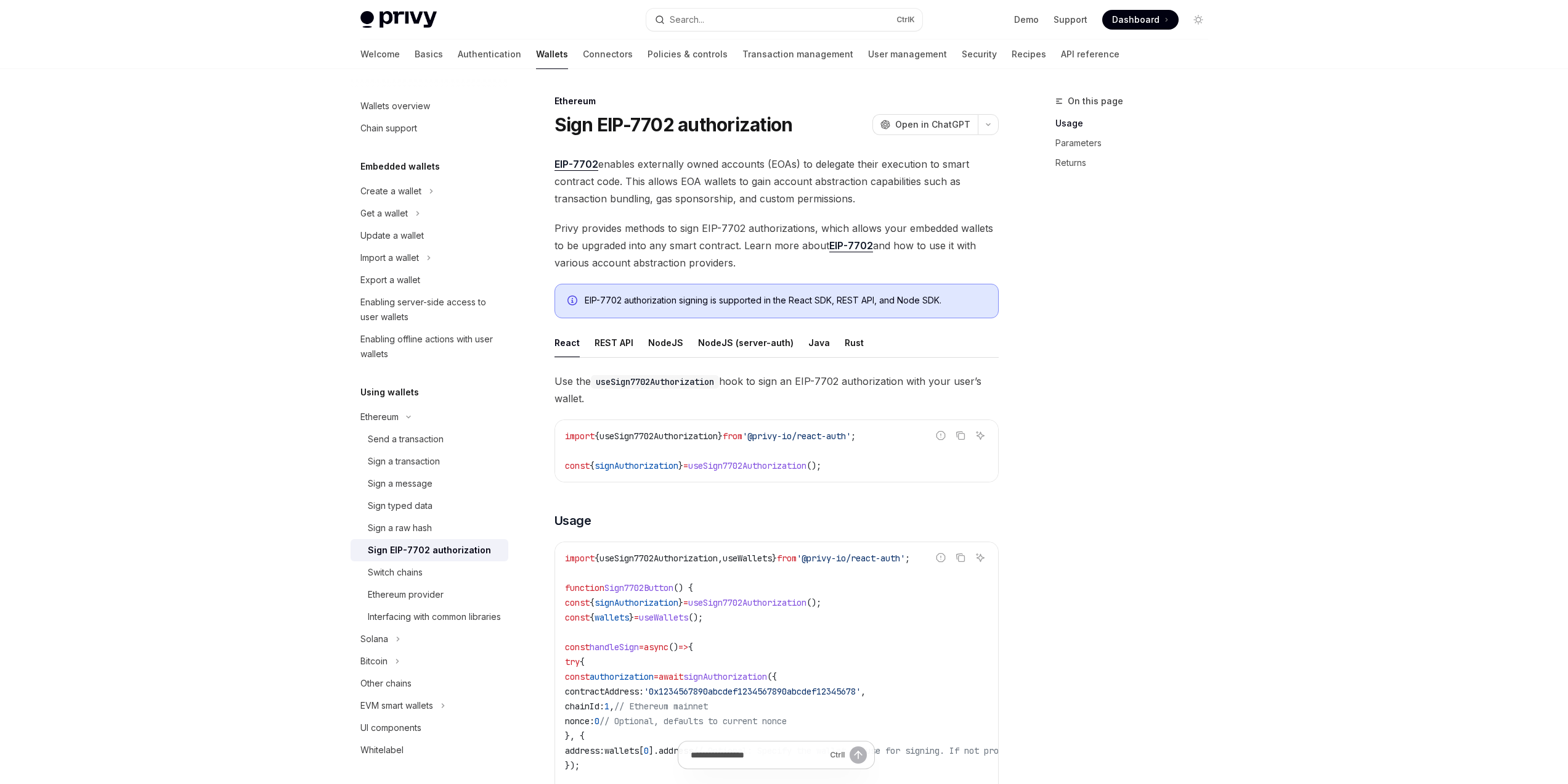
click at [860, 195] on span "EIP-7702 enables externally owned accounts (EOAs) to delegate their execution t…" at bounding box center [776, 181] width 444 height 52
drag, startPoint x: 843, startPoint y: 160, endPoint x: 835, endPoint y: 187, distance: 28.2
click at [835, 187] on span "EIP-7702 enables externally owned accounts (EOAs) to delegate their execution t…" at bounding box center [776, 181] width 444 height 52
click at [623, 186] on span "EIP-7702 enables externally owned accounts (EOAs) to delegate their execution t…" at bounding box center [776, 181] width 444 height 52
click at [611, 185] on span "EIP-7702 enables externally owned accounts (EOAs) to delegate their execution t…" at bounding box center [776, 181] width 444 height 52
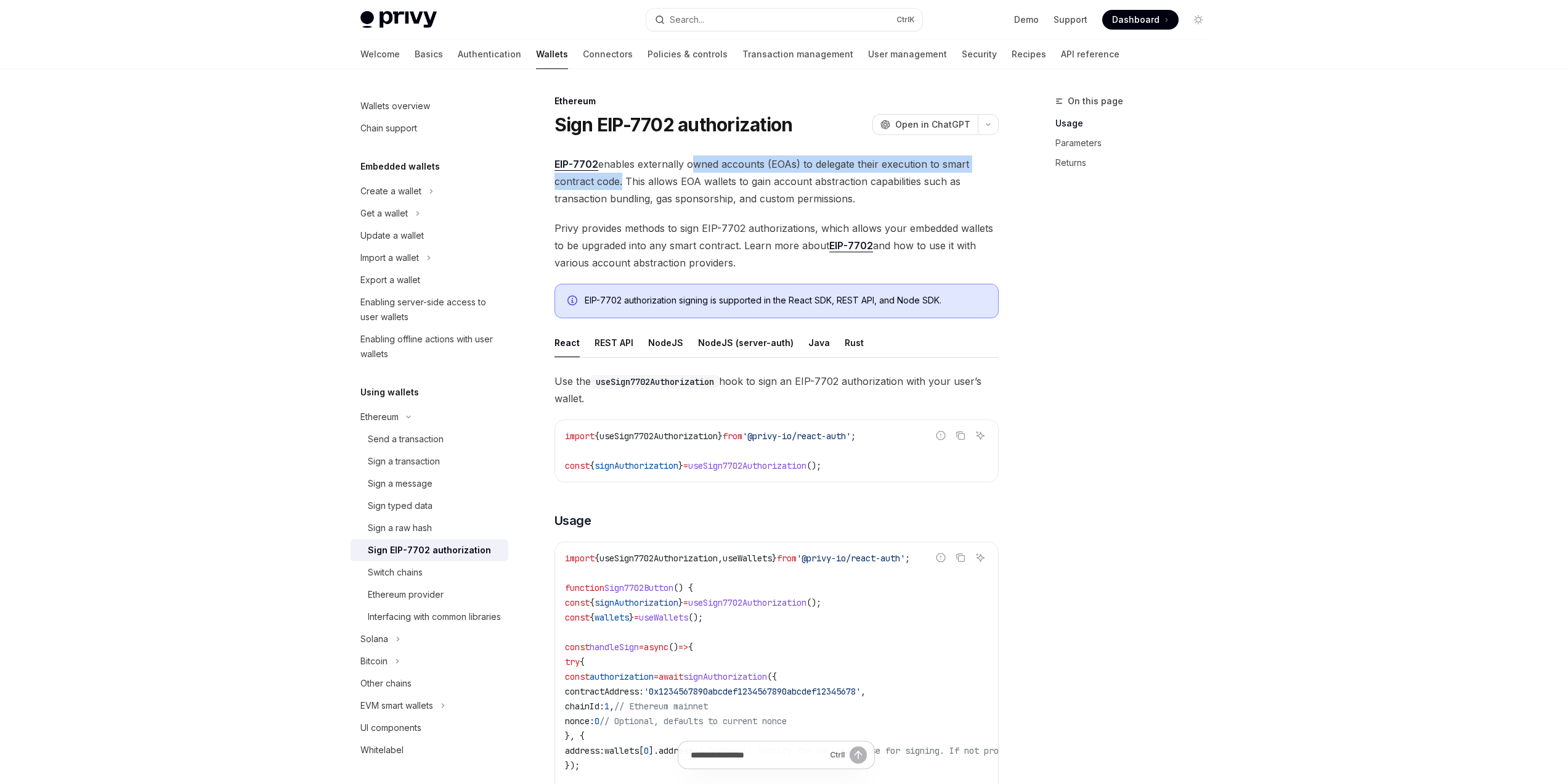
drag, startPoint x: 611, startPoint y: 185, endPoint x: 701, endPoint y: 160, distance: 93.4
click at [701, 160] on span "EIP-7702 enables externally owned accounts (EOAs) to delegate their execution t…" at bounding box center [776, 181] width 444 height 52
click at [708, 172] on span "EIP-7702 enables externally owned accounts (EOAs) to delegate their execution t…" at bounding box center [776, 181] width 444 height 52
drag, startPoint x: 768, startPoint y: 262, endPoint x: 684, endPoint y: 193, distance: 108.7
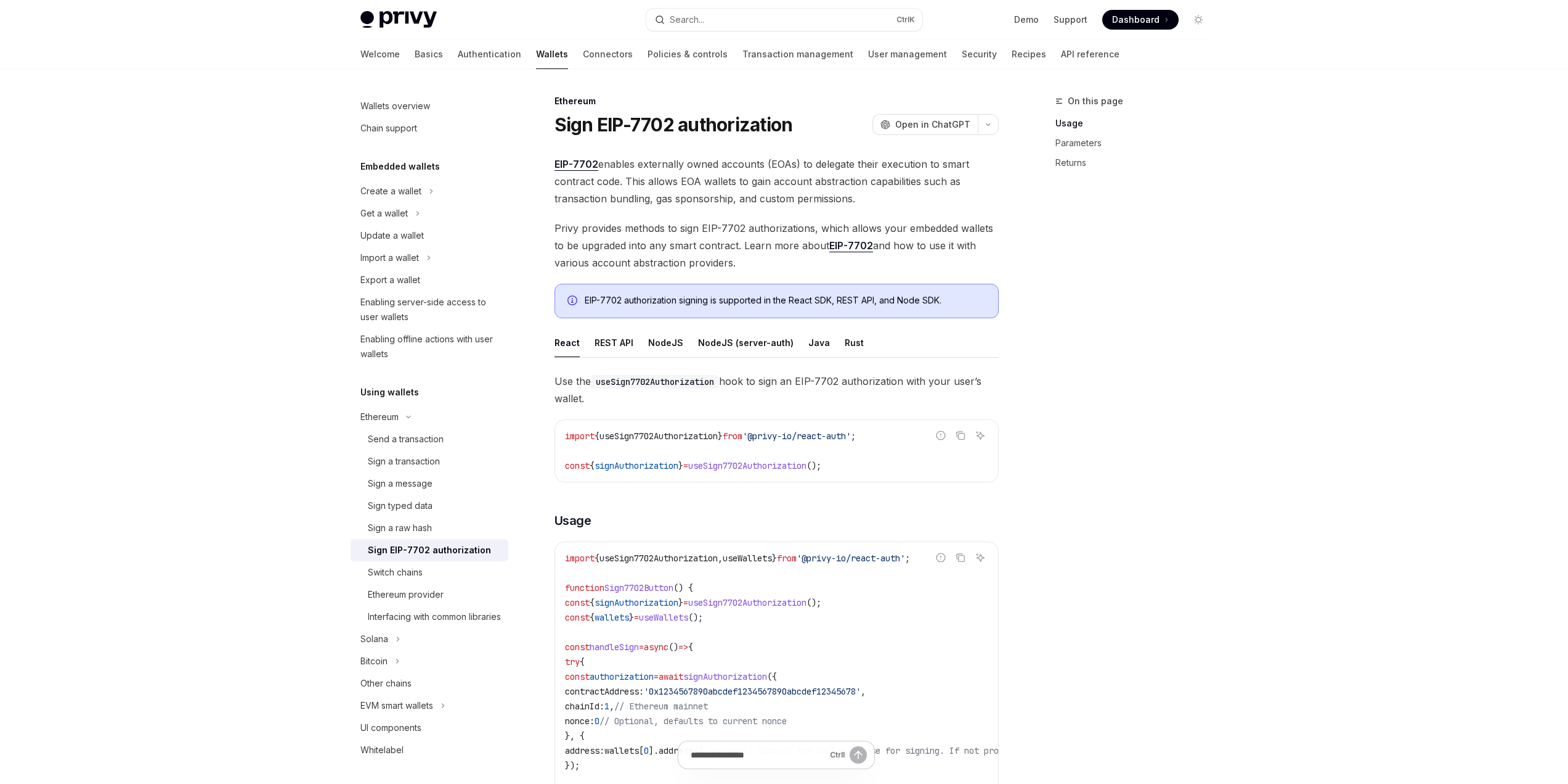
click at [672, 173] on span "EIP-7702 enables externally owned accounts (EOAs) to delegate their execution t…" at bounding box center [776, 181] width 444 height 52
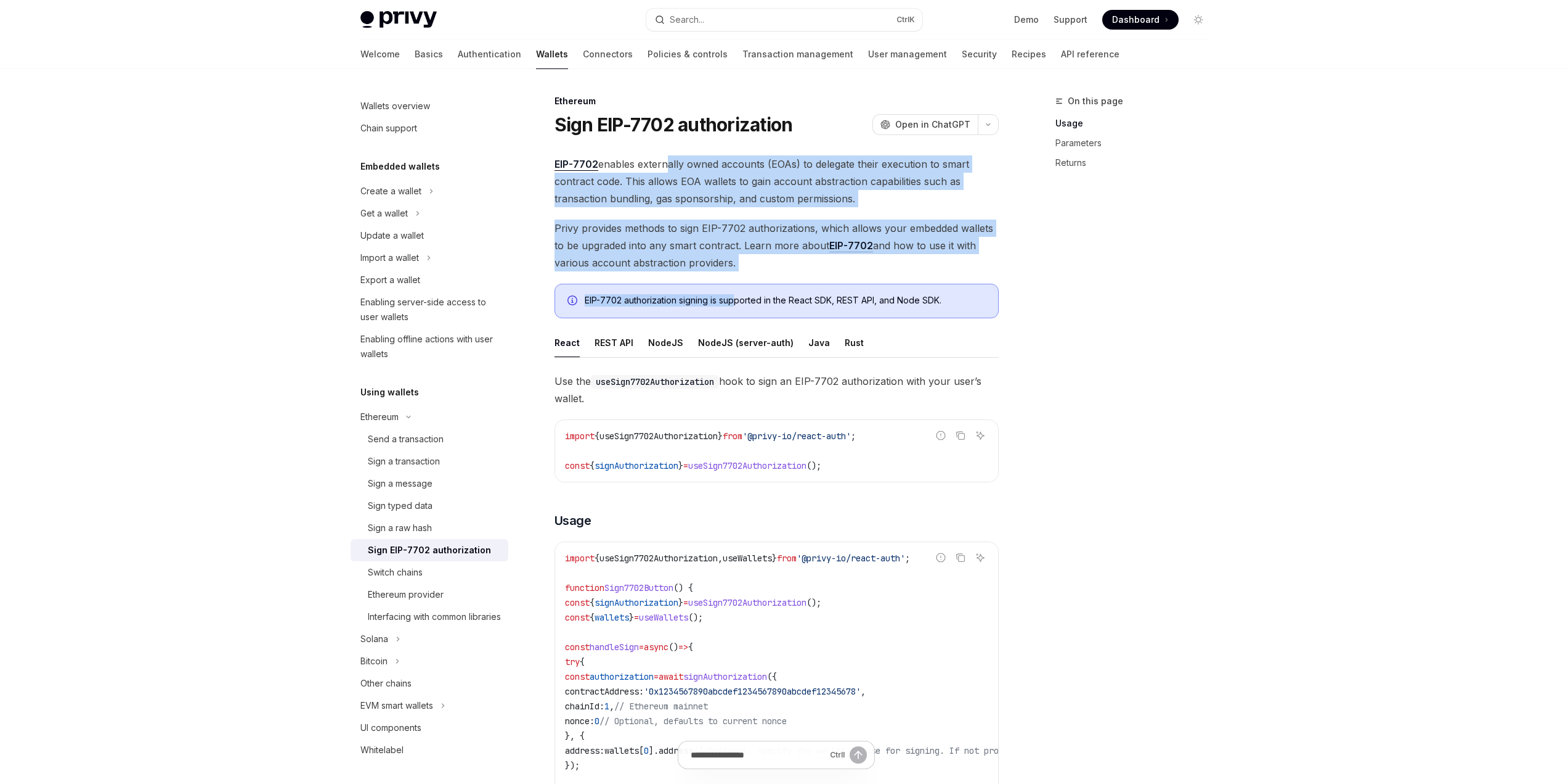
drag, startPoint x: 663, startPoint y: 158, endPoint x: 740, endPoint y: 277, distance: 141.7
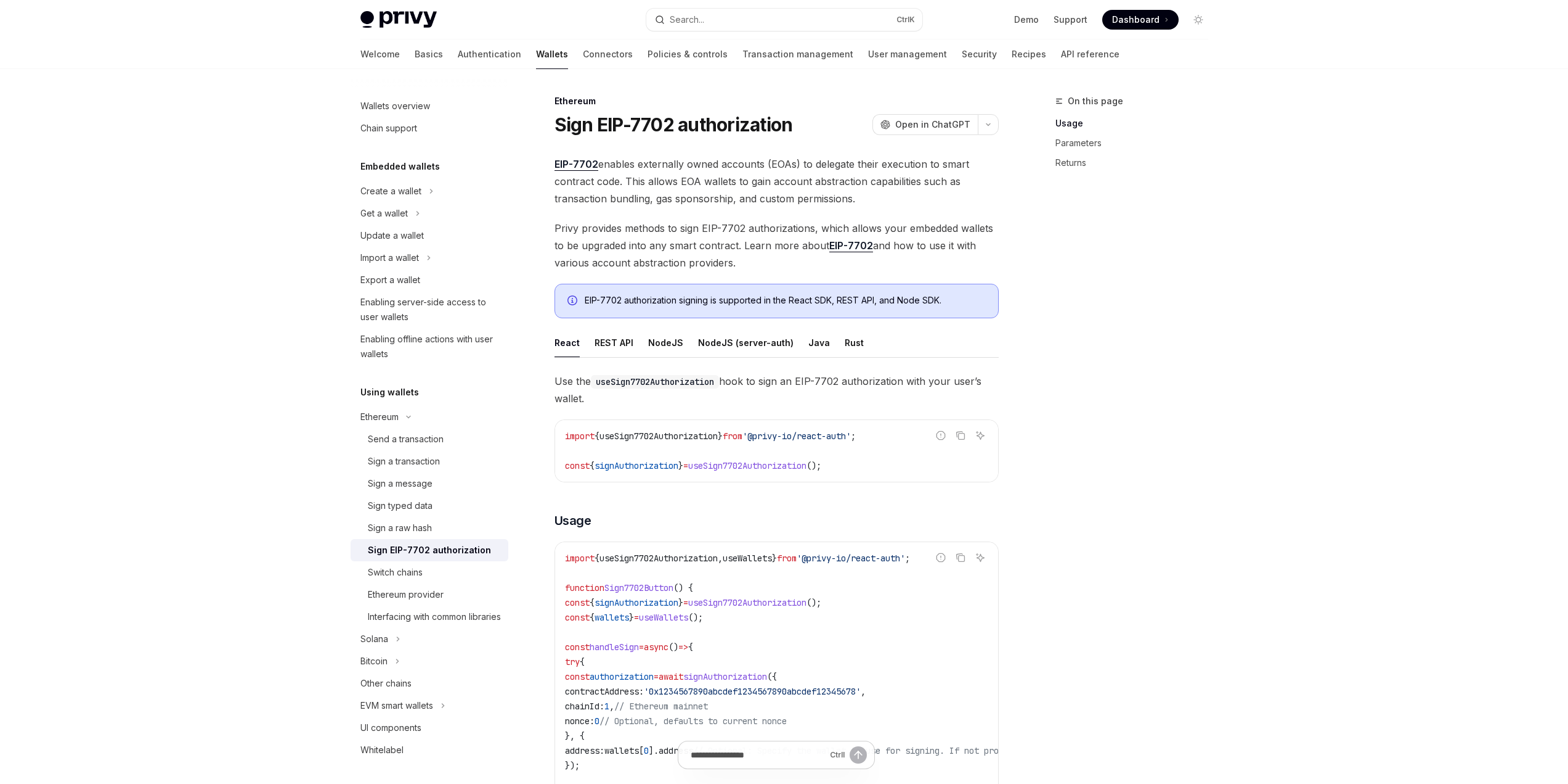
drag, startPoint x: 736, startPoint y: 266, endPoint x: 658, endPoint y: 168, distance: 125.3
click at [658, 168] on span "EIP-7702 enables externally owned accounts (EOAs) to delegate their execution t…" at bounding box center [776, 181] width 444 height 52
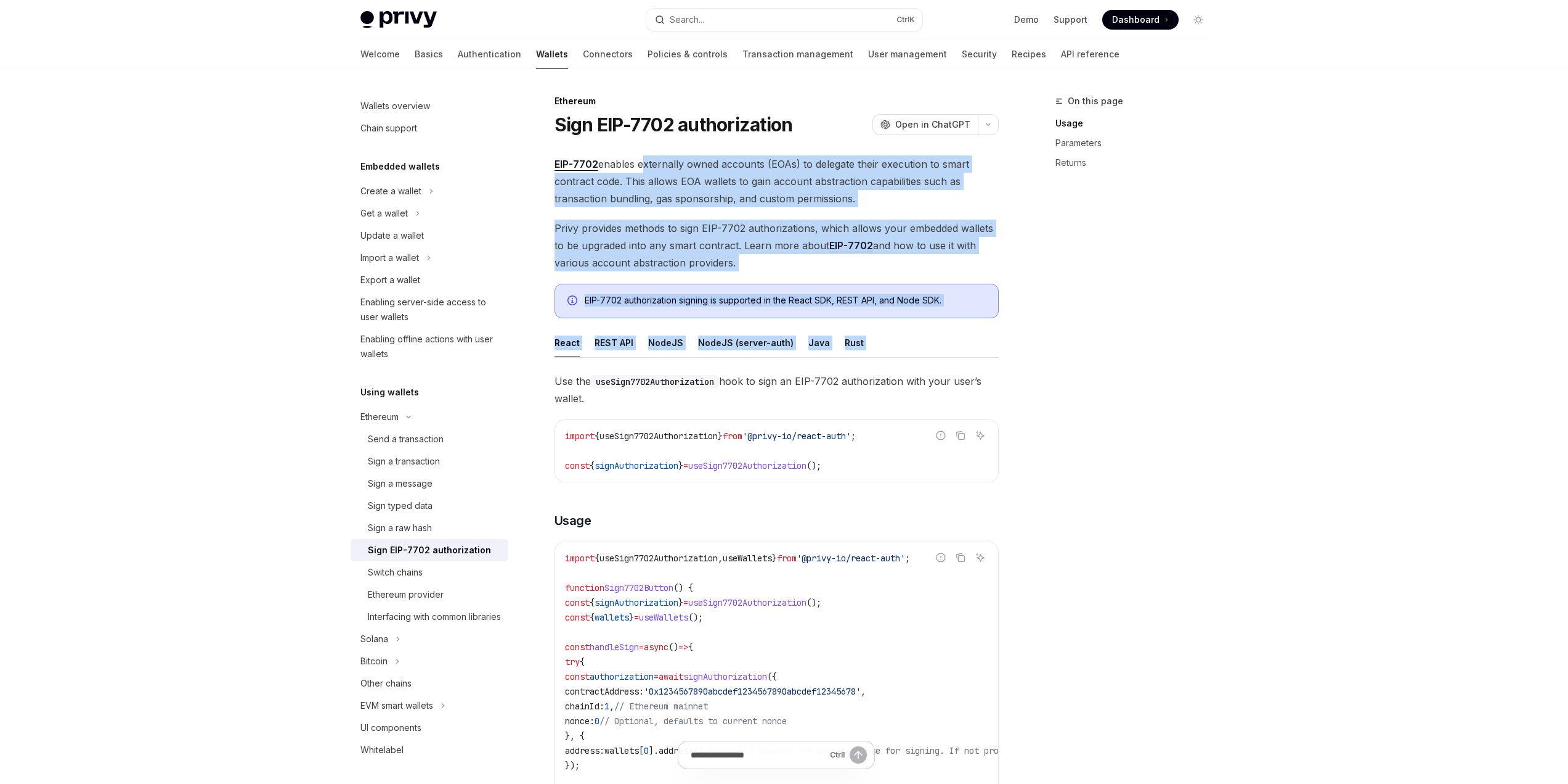
drag, startPoint x: 730, startPoint y: 235, endPoint x: 979, endPoint y: 339, distance: 269.8
click at [969, 302] on div "EIP-7702 authorization signing is supported in the React SDK, REST API, and Nod…" at bounding box center [784, 301] width 401 height 14
drag, startPoint x: 803, startPoint y: 227, endPoint x: 641, endPoint y: 153, distance: 178.1
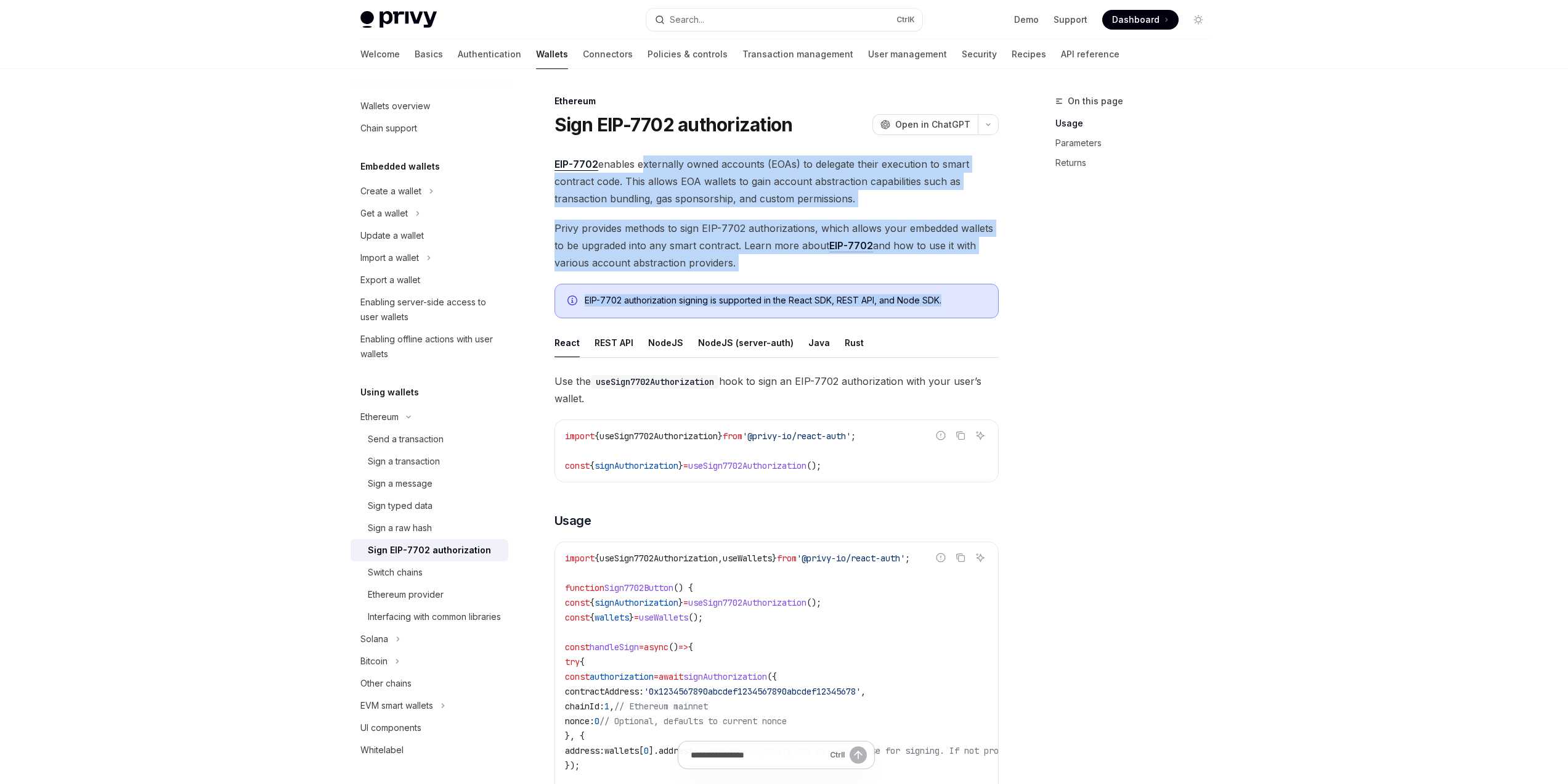
drag, startPoint x: 675, startPoint y: 172, endPoint x: 962, endPoint y: 289, distance: 309.9
click at [997, 297] on div "EIP-7702 authorization signing is supported in the React SDK, REST API, and Nod…" at bounding box center [776, 300] width 444 height 34
